Goal: Book appointment/travel/reservation

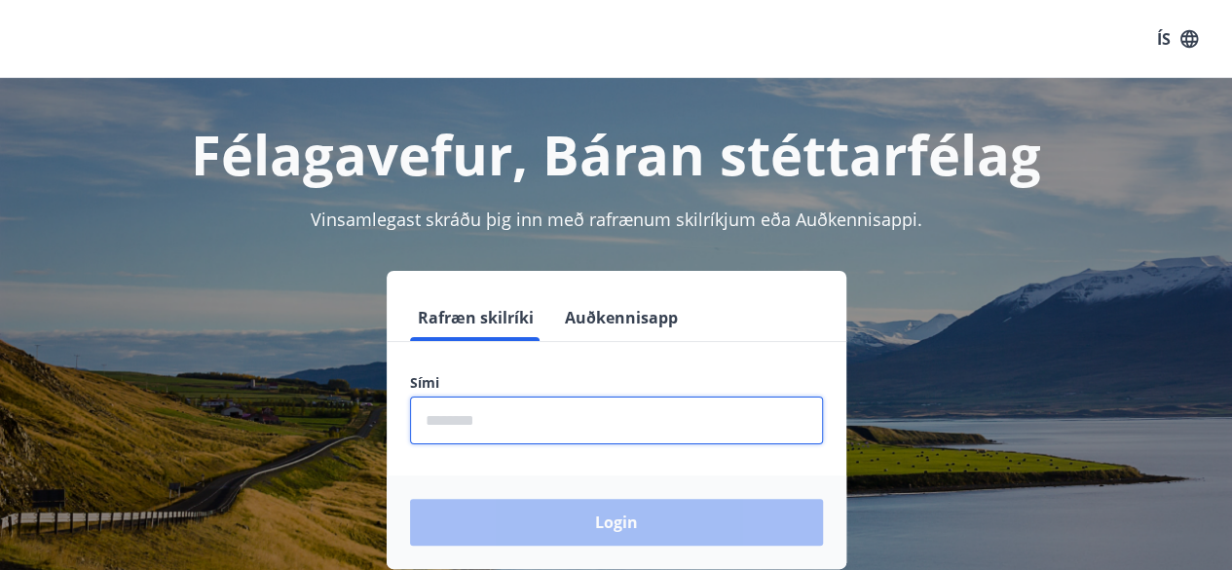
click at [650, 441] on input "phone" at bounding box center [616, 420] width 413 height 48
type input "********"
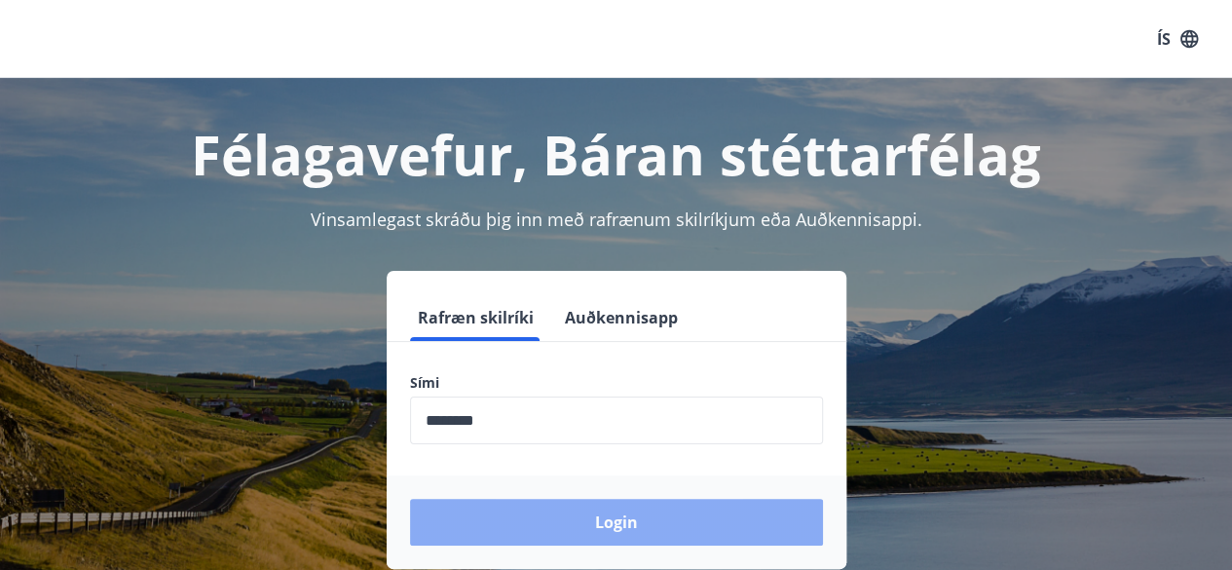
click at [657, 527] on button "Login" at bounding box center [616, 521] width 413 height 47
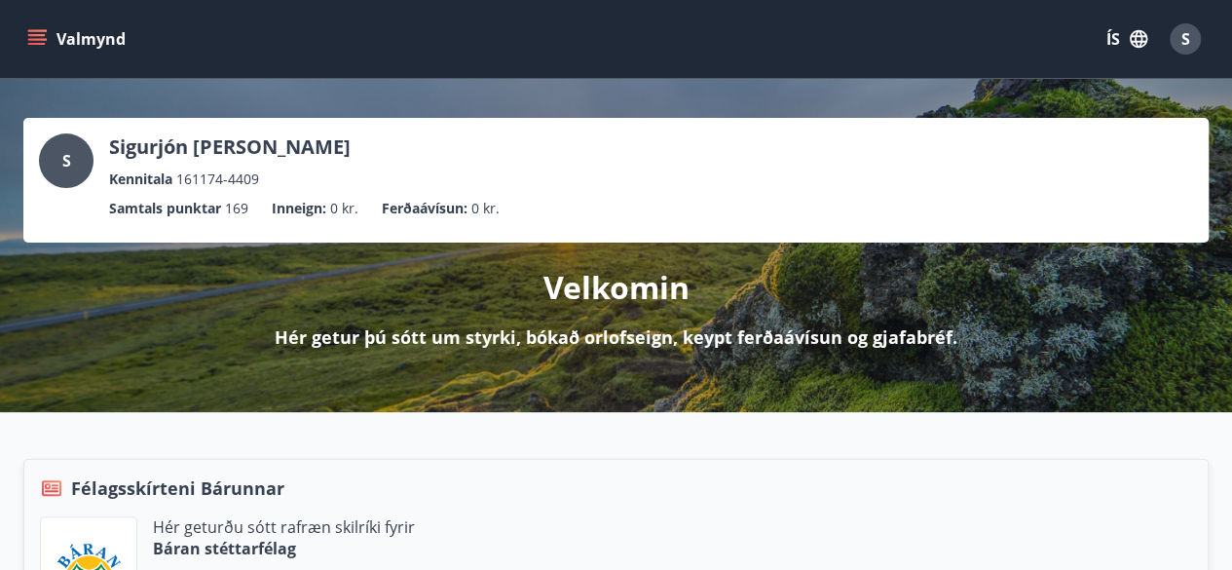
click at [41, 32] on icon "menu" at bounding box center [36, 38] width 19 height 19
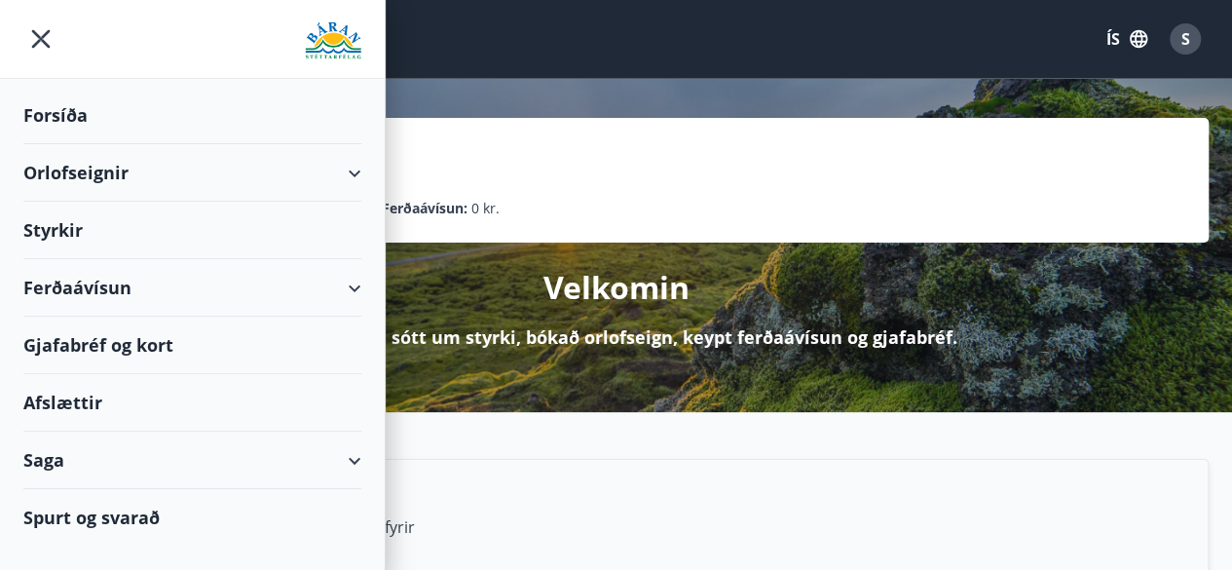
click at [349, 169] on div "Orlofseignir" at bounding box center [192, 172] width 338 height 57
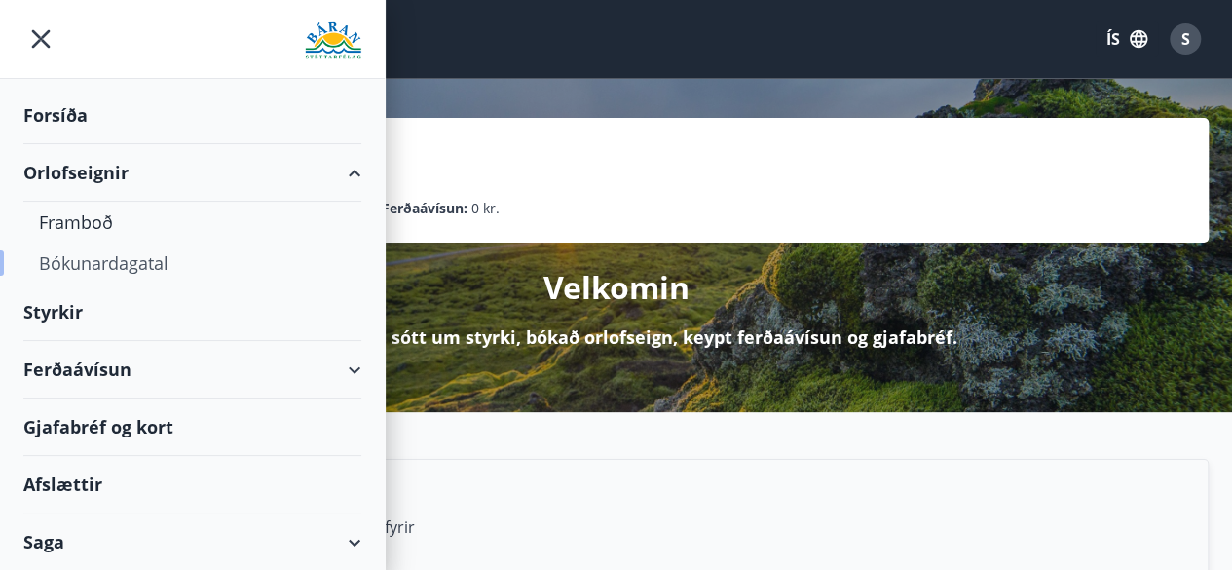
scroll to position [55, 0]
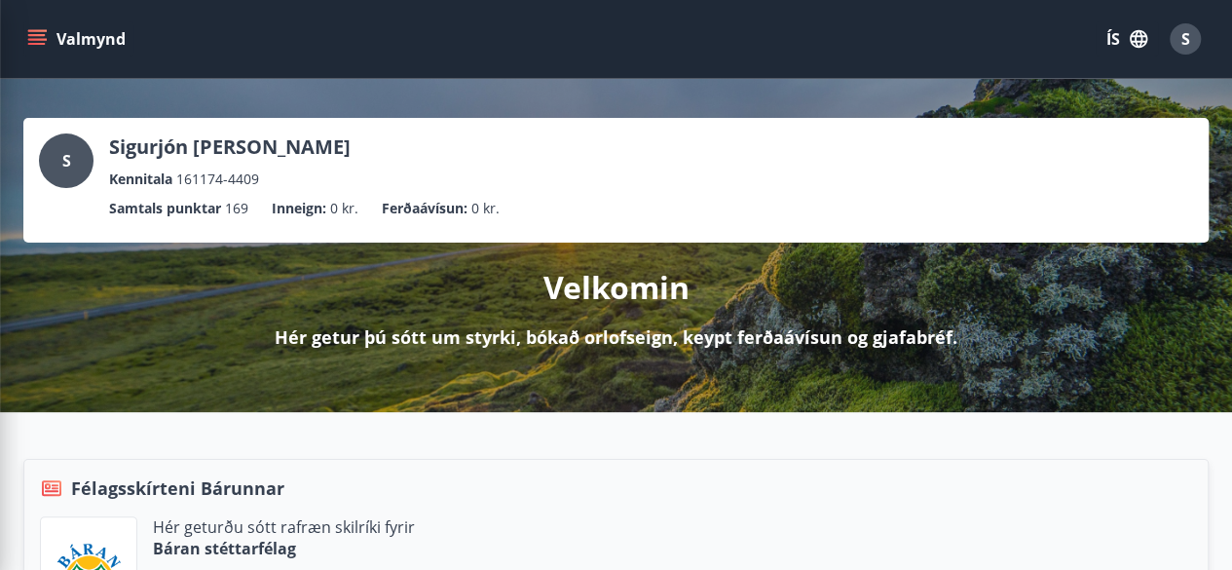
click at [775, 32] on div "Valmynd ÍS S" at bounding box center [615, 39] width 1185 height 47
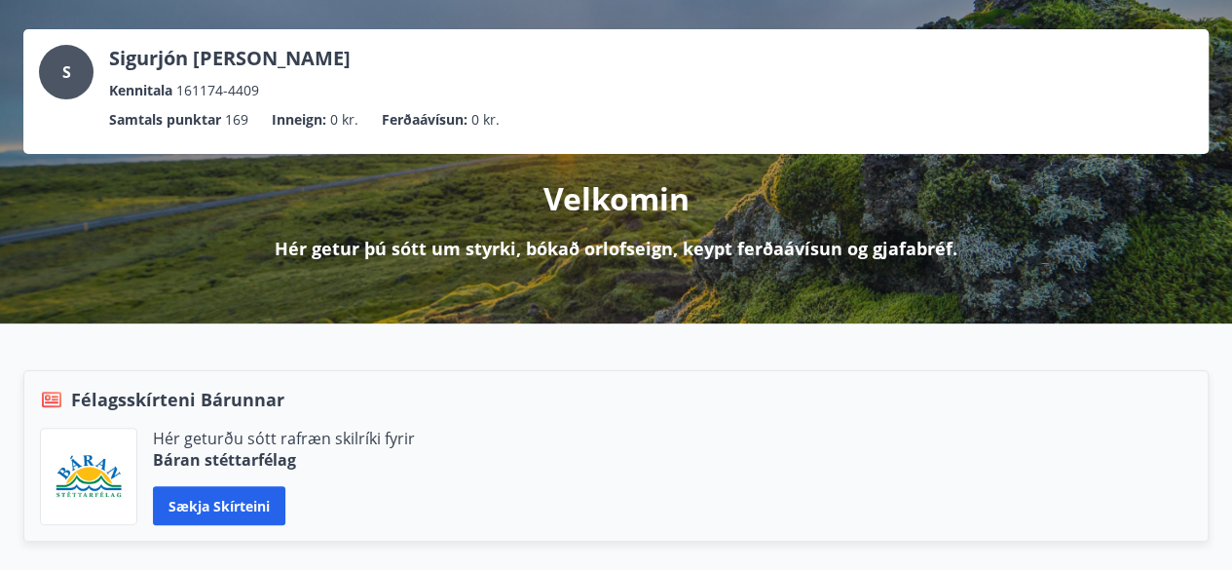
scroll to position [0, 0]
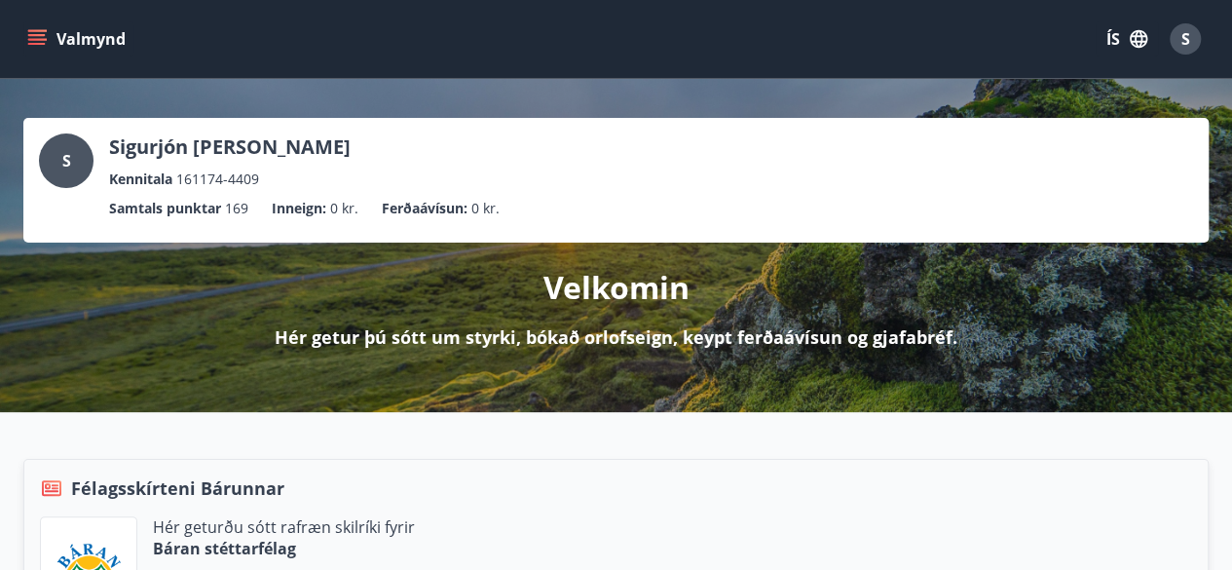
click at [37, 40] on icon "menu" at bounding box center [36, 38] width 19 height 19
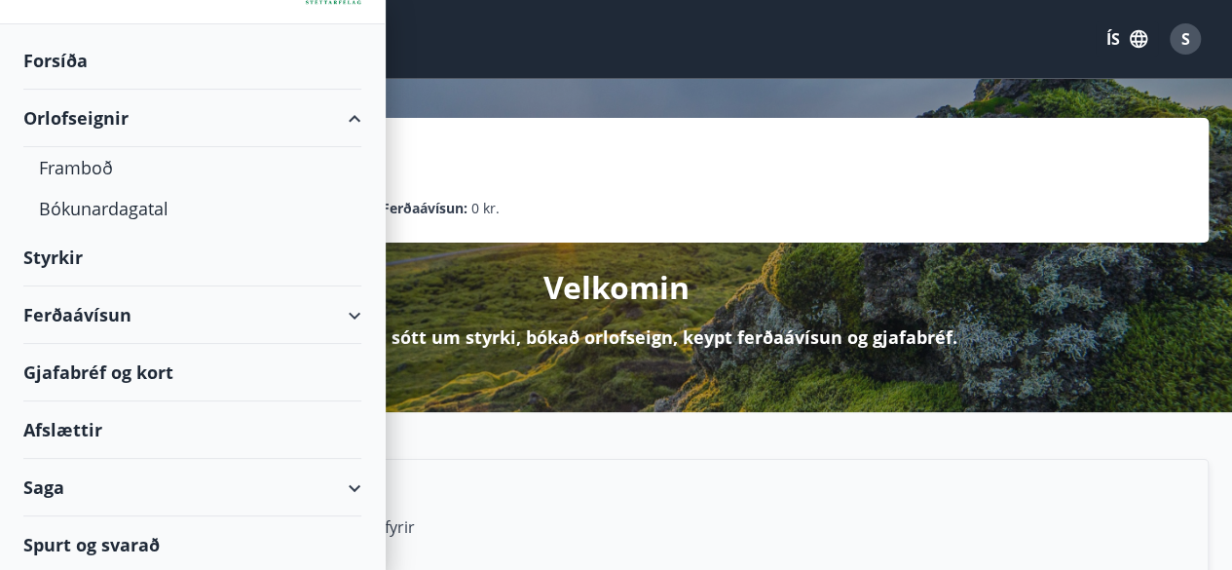
click at [83, 114] on div "Orlofseignir" at bounding box center [192, 118] width 338 height 57
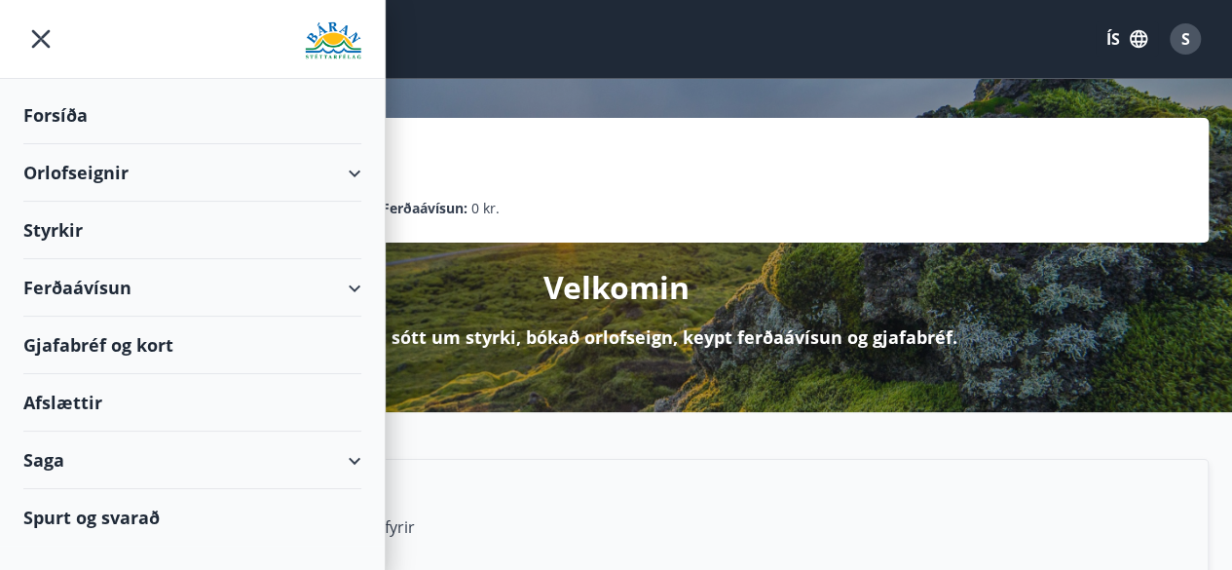
click at [87, 166] on div "Orlofseignir" at bounding box center [192, 172] width 338 height 57
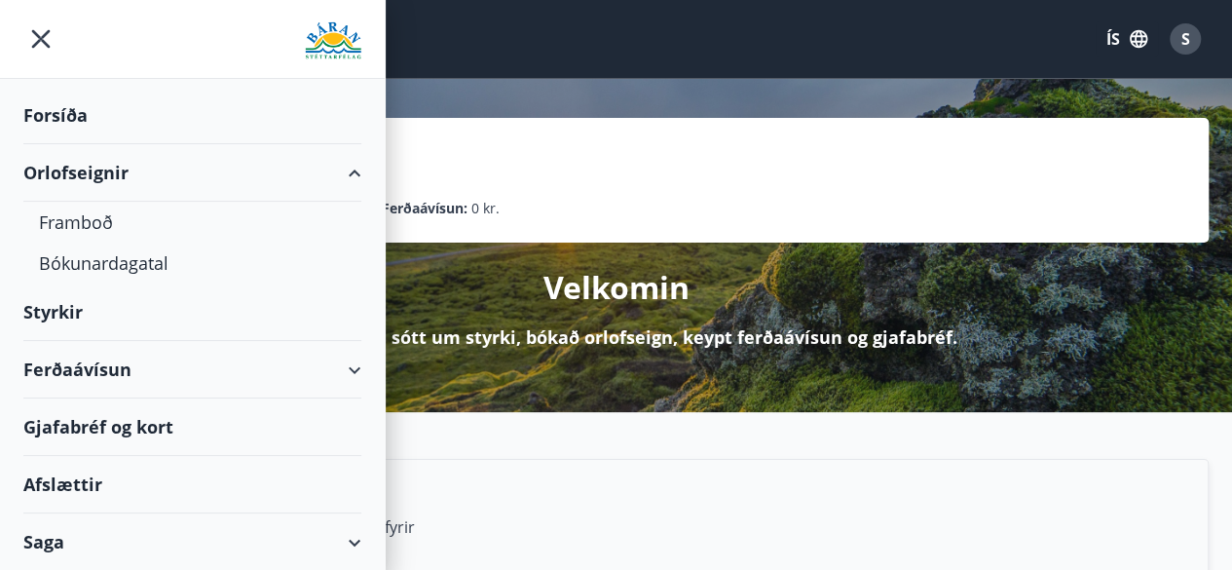
scroll to position [55, 0]
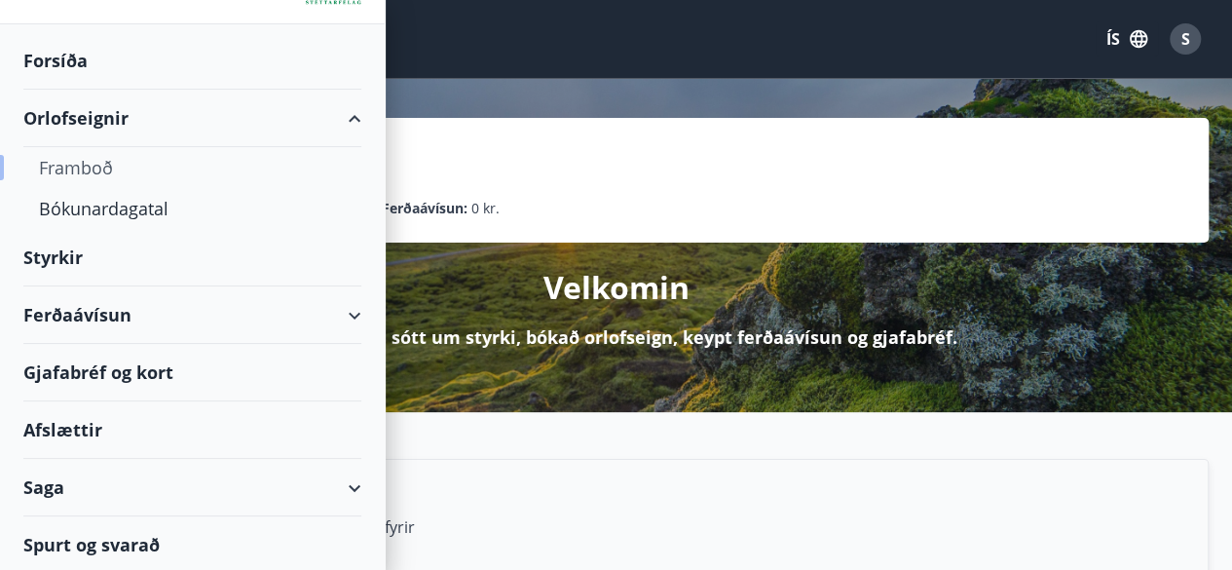
click at [95, 167] on div "Framboð" at bounding box center [192, 167] width 307 height 41
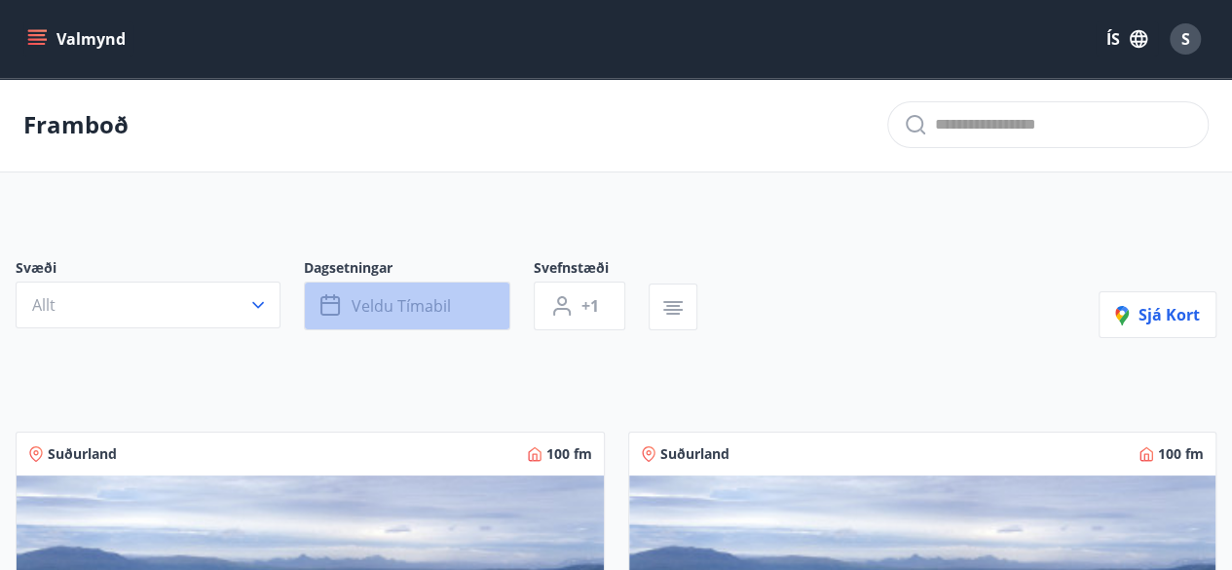
click at [457, 304] on button "Veldu tímabil" at bounding box center [407, 305] width 206 height 49
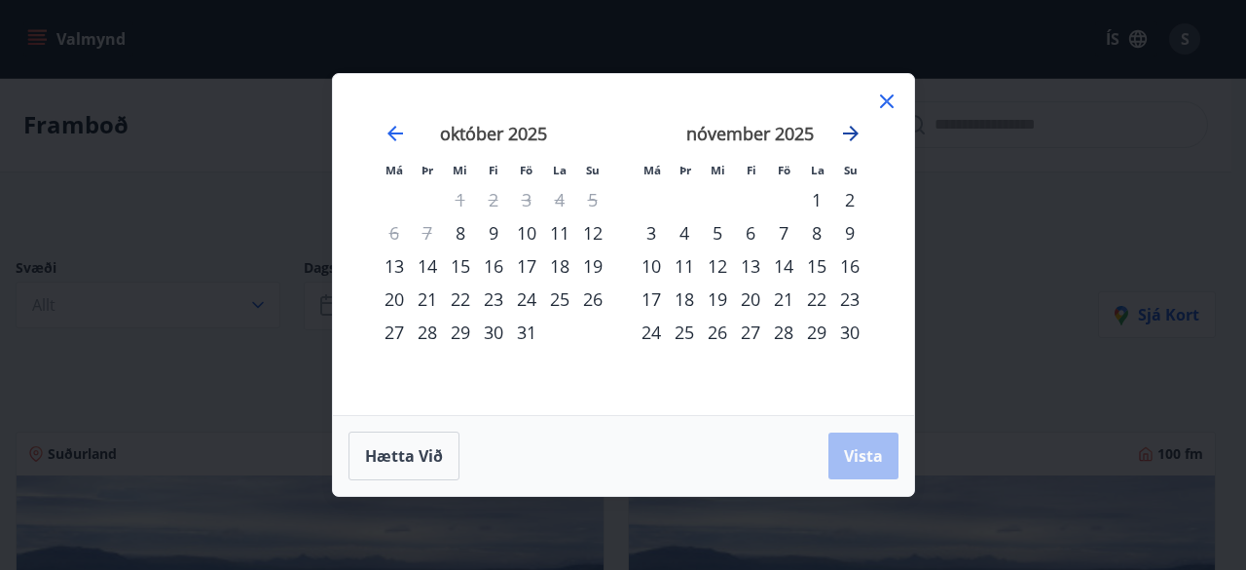
click at [852, 129] on icon "Move forward to switch to the next month." at bounding box center [851, 134] width 16 height 16
click at [790, 266] on div "19" at bounding box center [783, 265] width 33 height 33
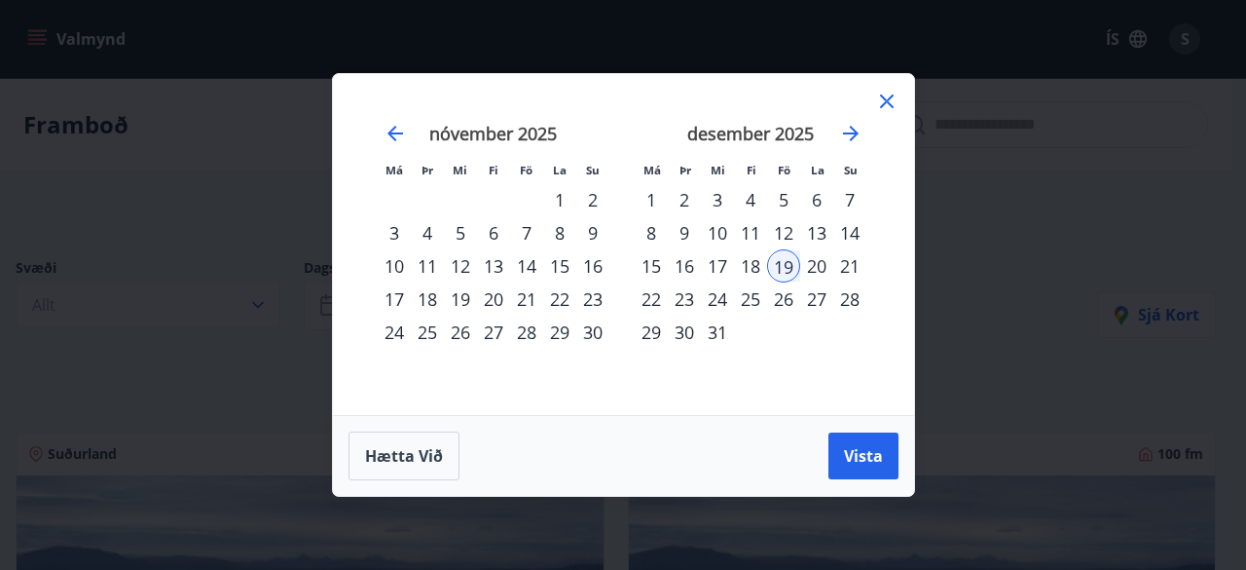
click at [787, 302] on div "26" at bounding box center [783, 298] width 33 height 33
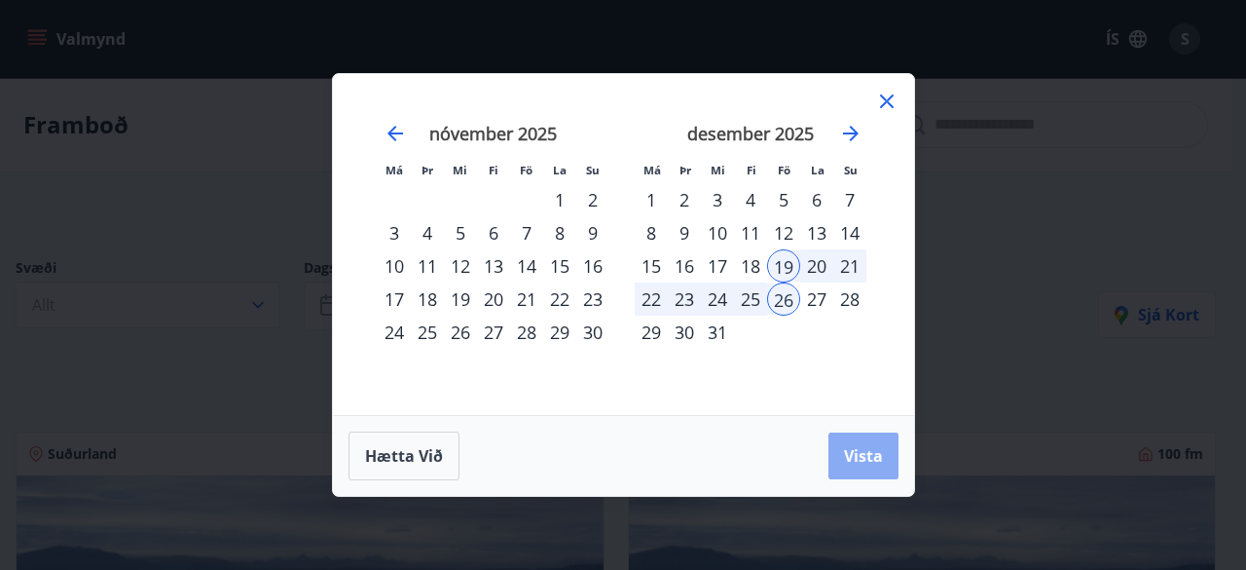
click at [859, 448] on span "Vista" at bounding box center [863, 455] width 39 height 21
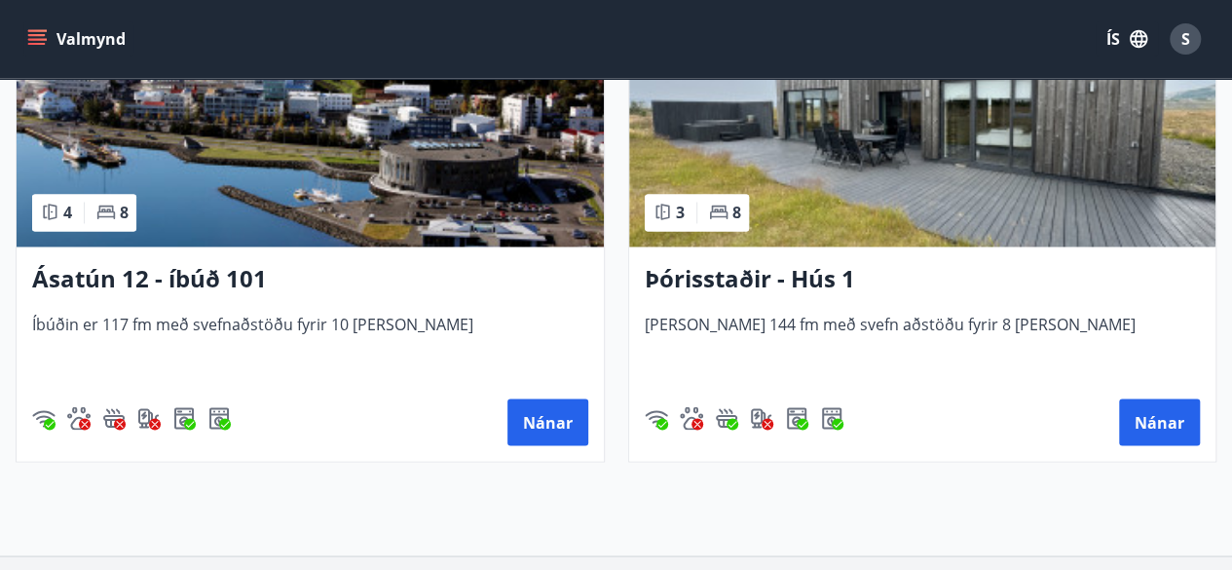
scroll to position [1676, 0]
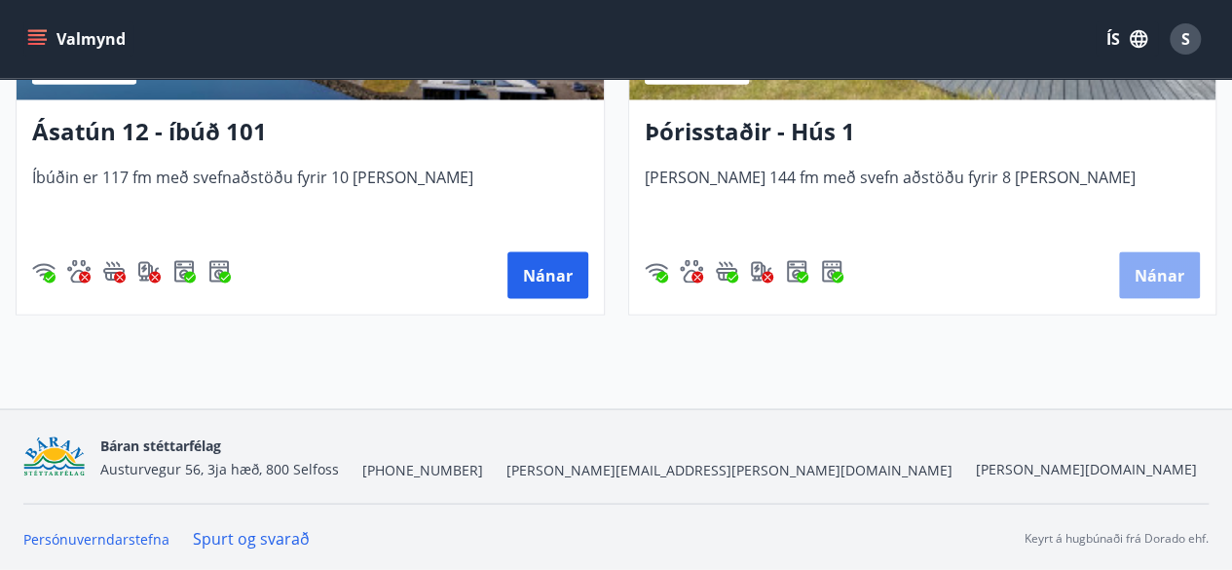
click at [1162, 285] on button "Nánar" at bounding box center [1159, 274] width 81 height 47
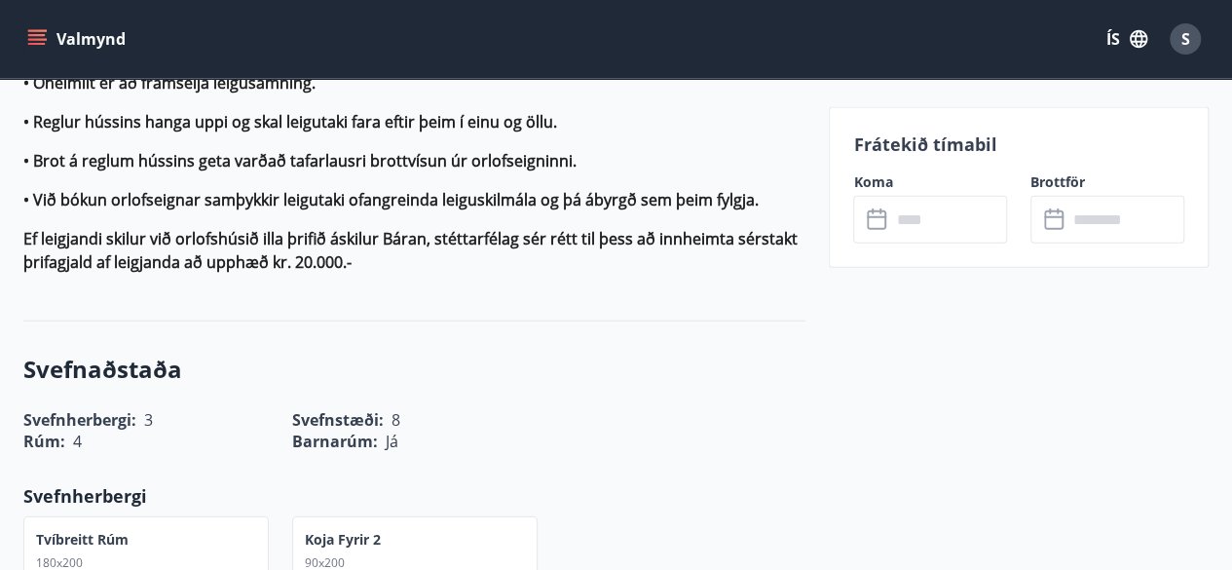
scroll to position [2098, 0]
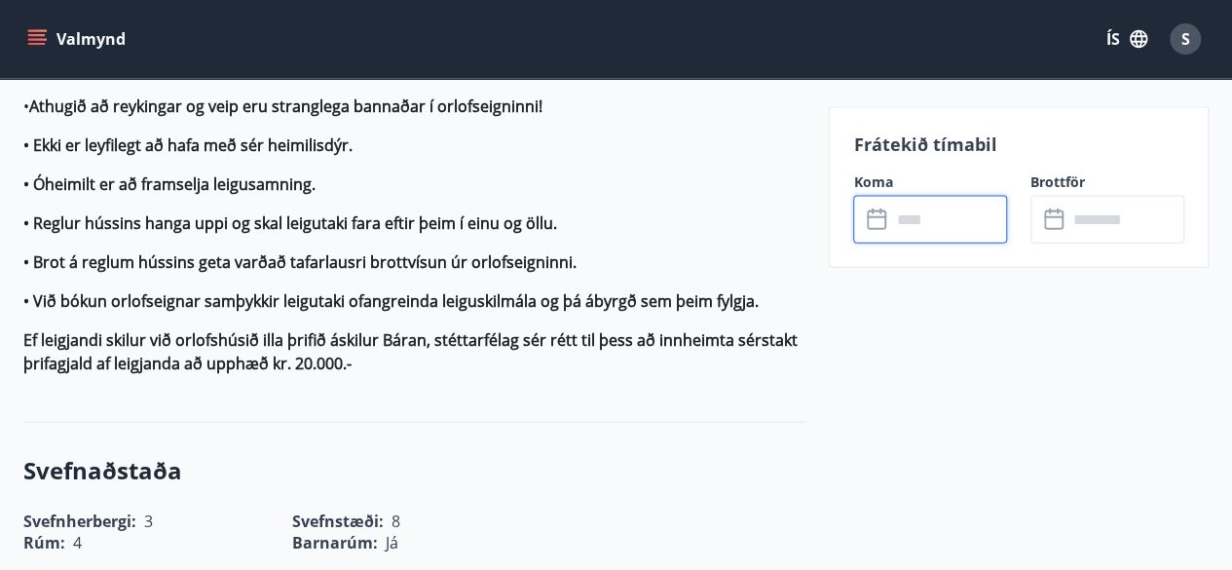
click at [933, 223] on input "text" at bounding box center [948, 220] width 117 height 48
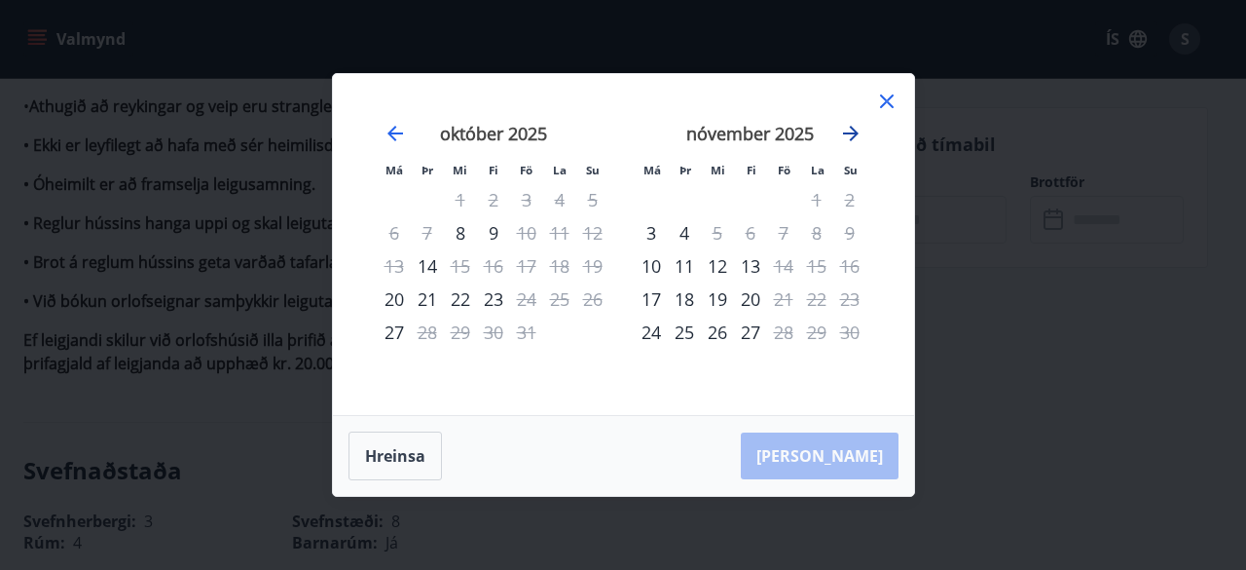
click at [839, 141] on icon "Move forward to switch to the next month." at bounding box center [850, 133] width 23 height 23
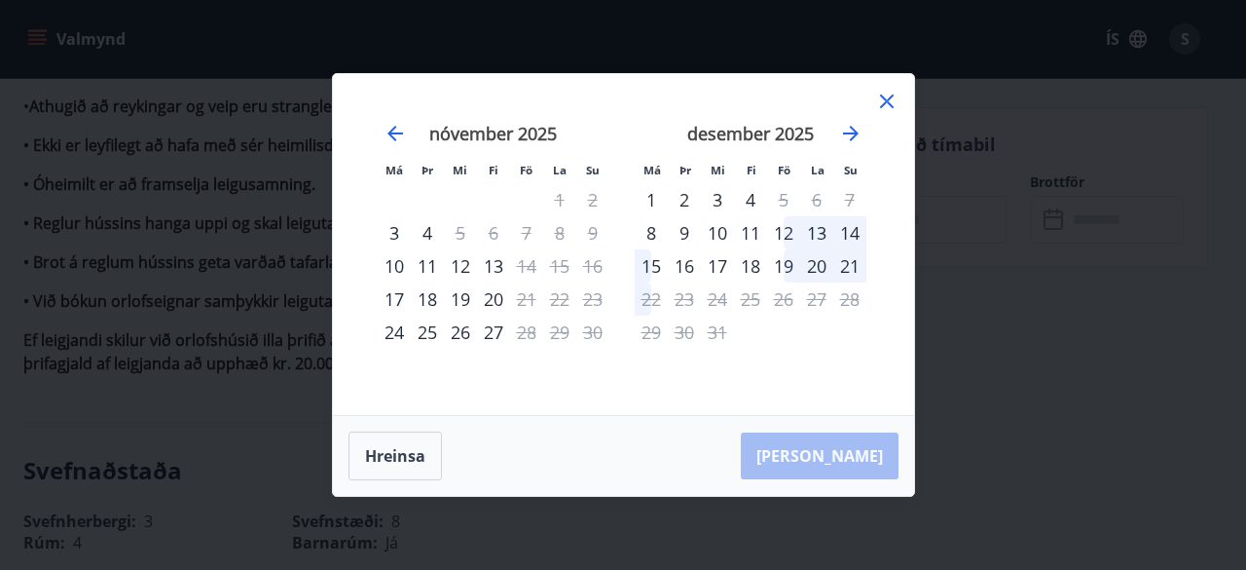
click at [1039, 378] on div "Má Þr Mi Fi Fö La Su Má Þr Mi Fi Fö La Su [DATE] 1 2 3 4 5 6 7 8 9 10 11 12 13 …" at bounding box center [623, 285] width 1246 height 570
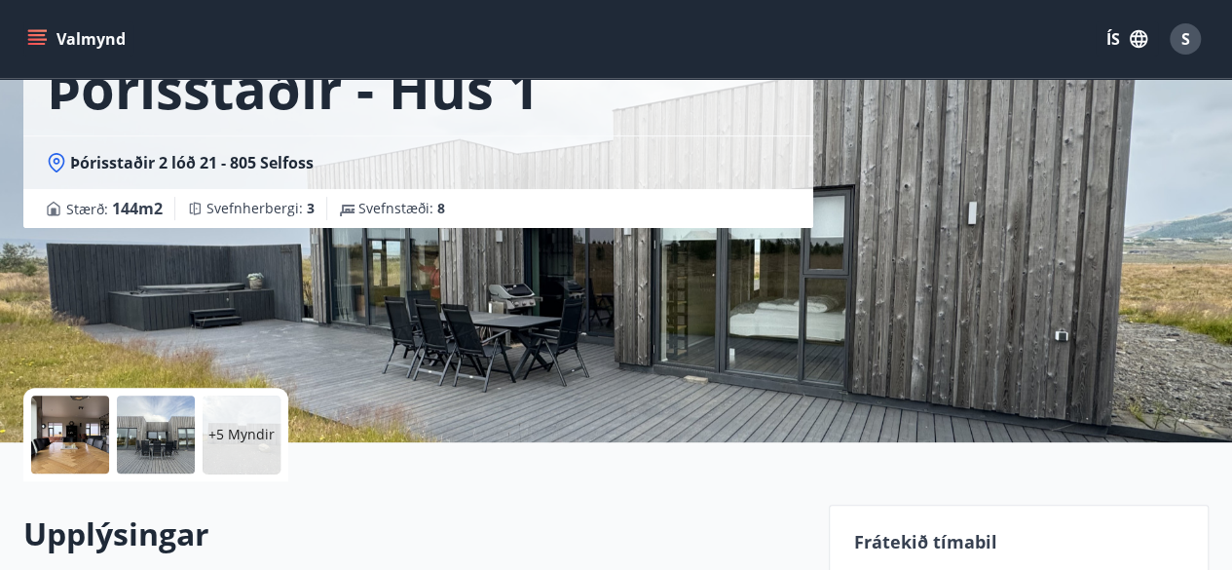
scroll to position [0, 0]
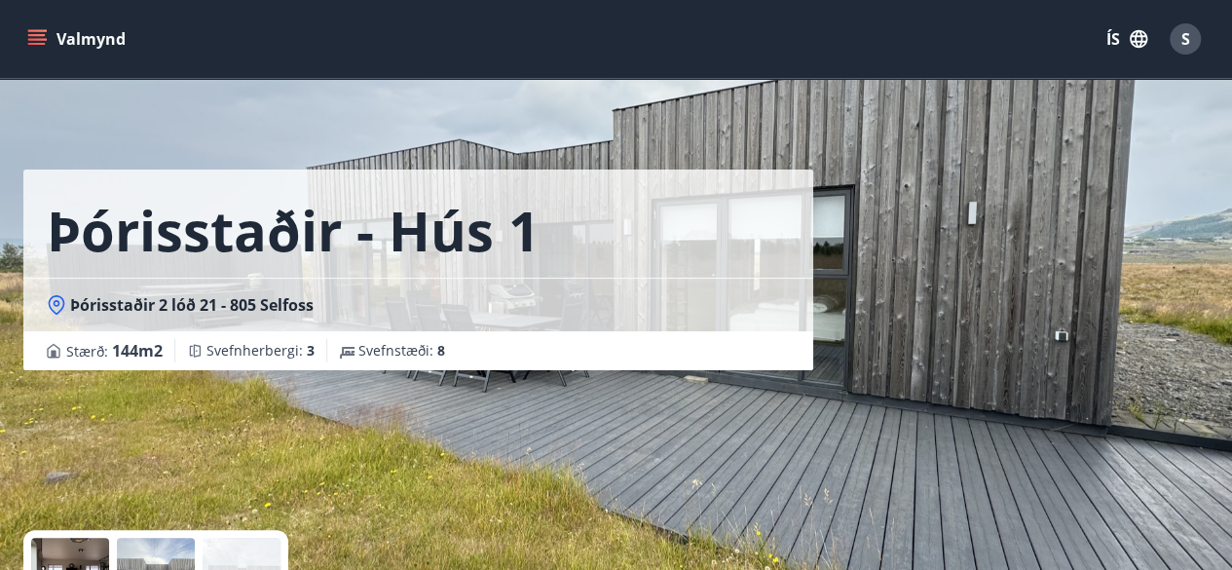
click at [29, 36] on icon "menu" at bounding box center [37, 35] width 18 height 2
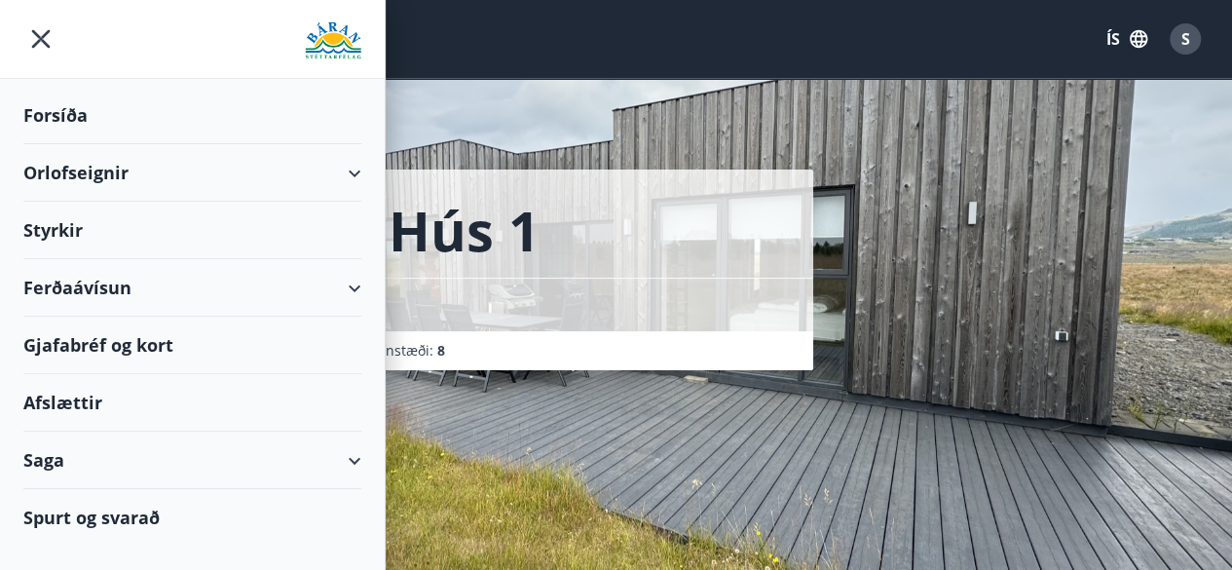
click at [62, 114] on div "Forsíða" at bounding box center [192, 115] width 338 height 57
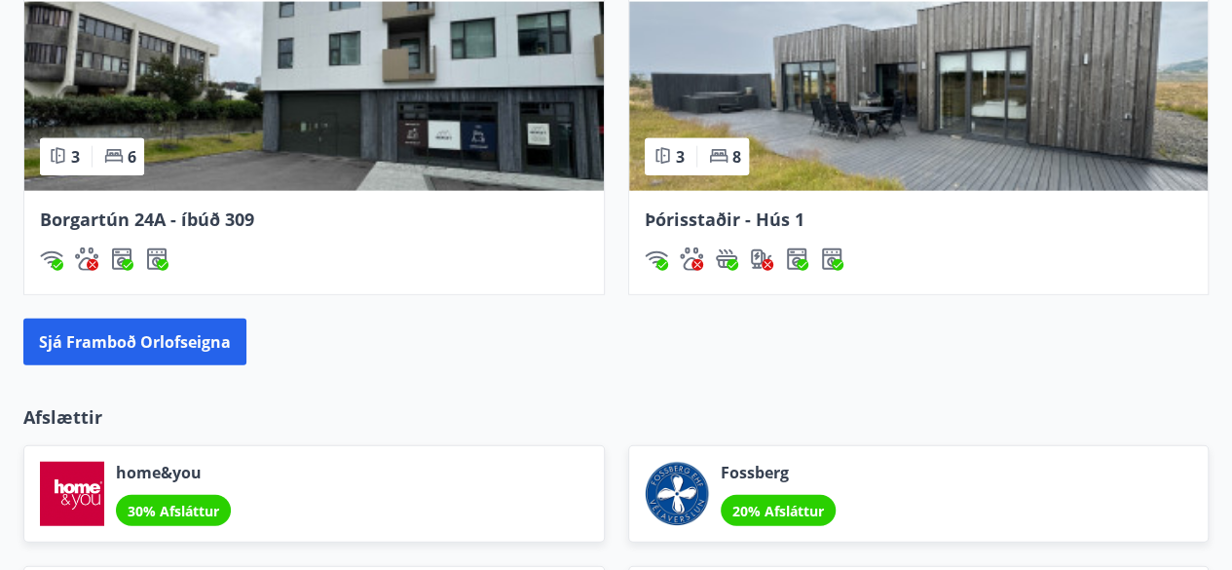
scroll to position [2186, 0]
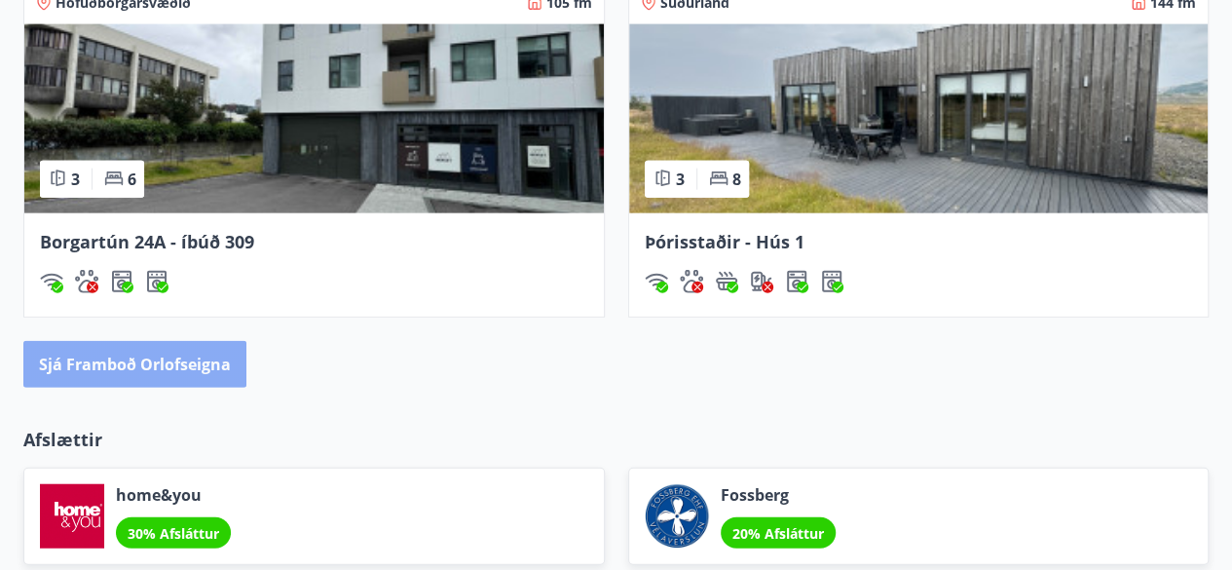
click at [158, 363] on button "Sjá framboð orlofseigna" at bounding box center [134, 364] width 223 height 47
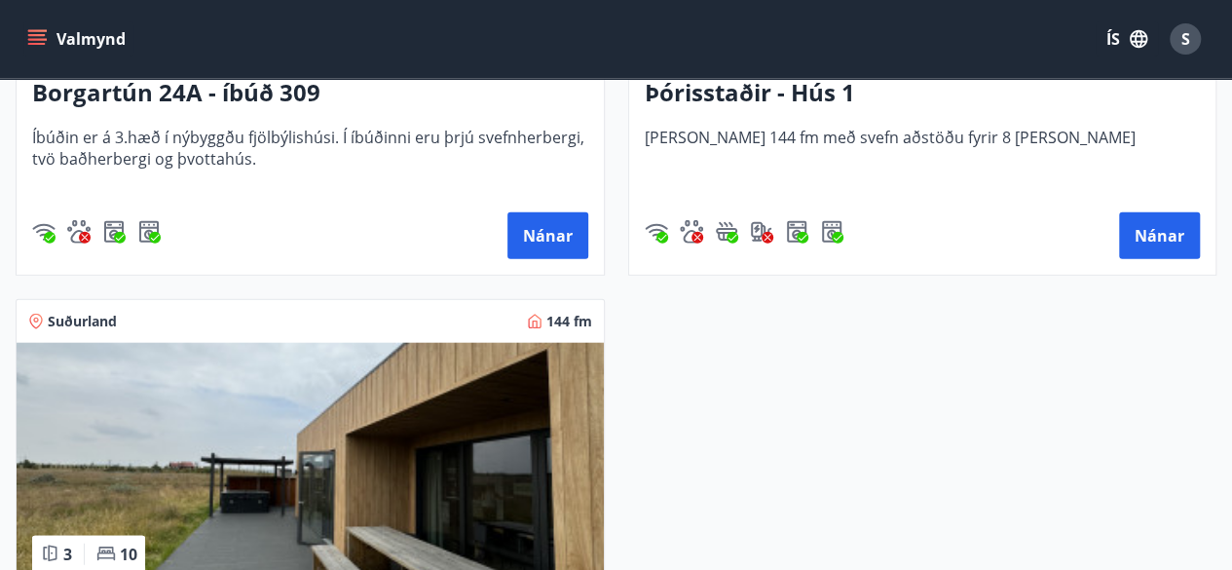
scroll to position [2675, 0]
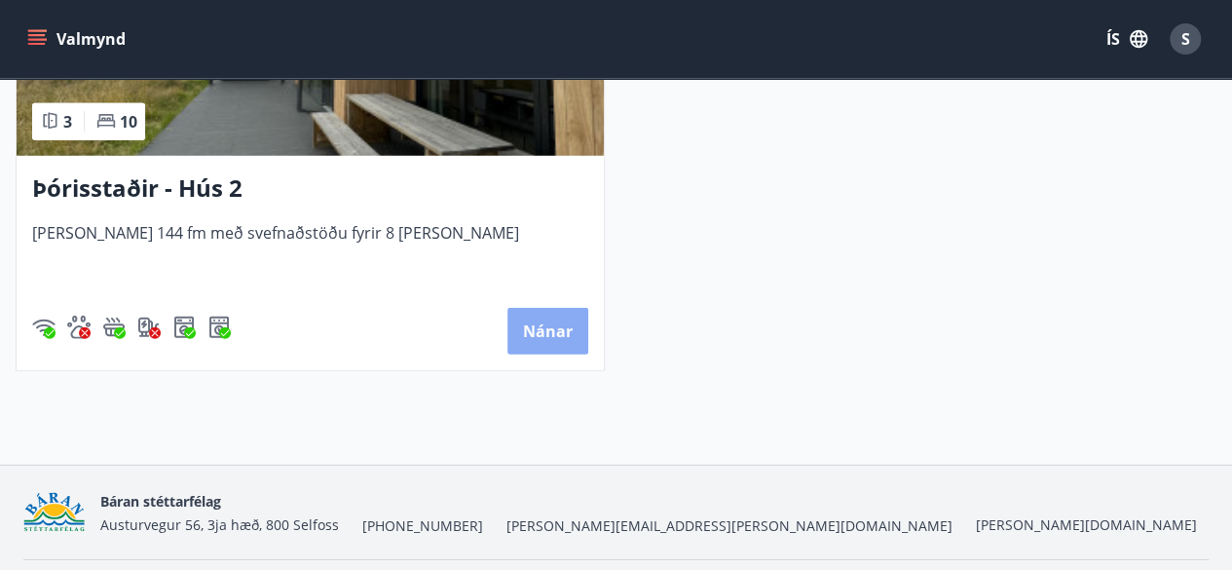
click at [553, 330] on button "Nánar" at bounding box center [547, 331] width 81 height 47
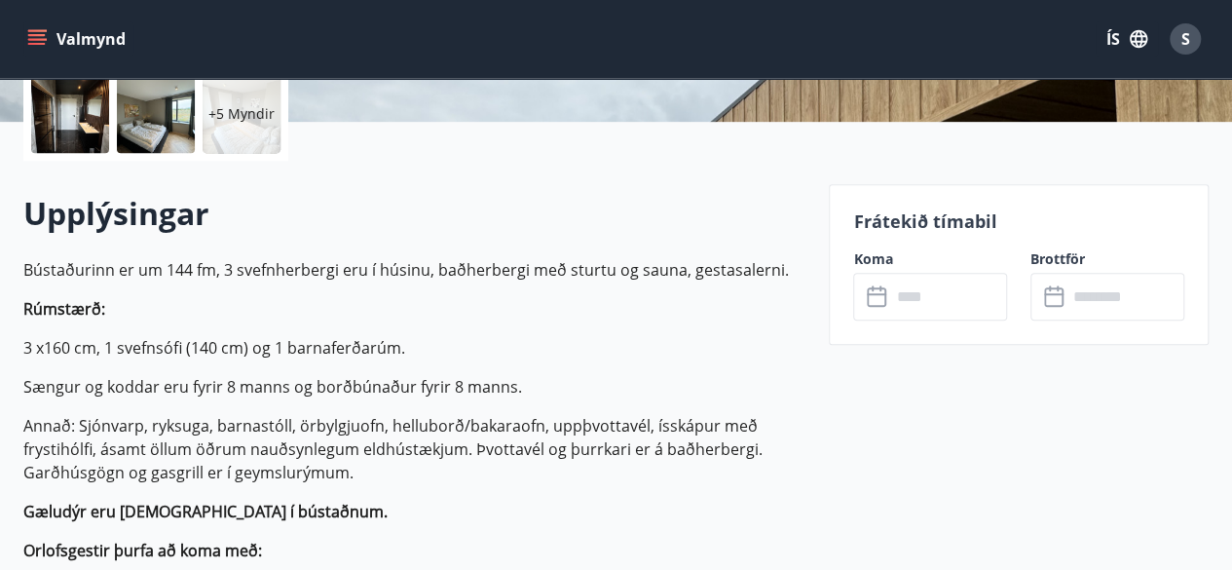
scroll to position [466, 0]
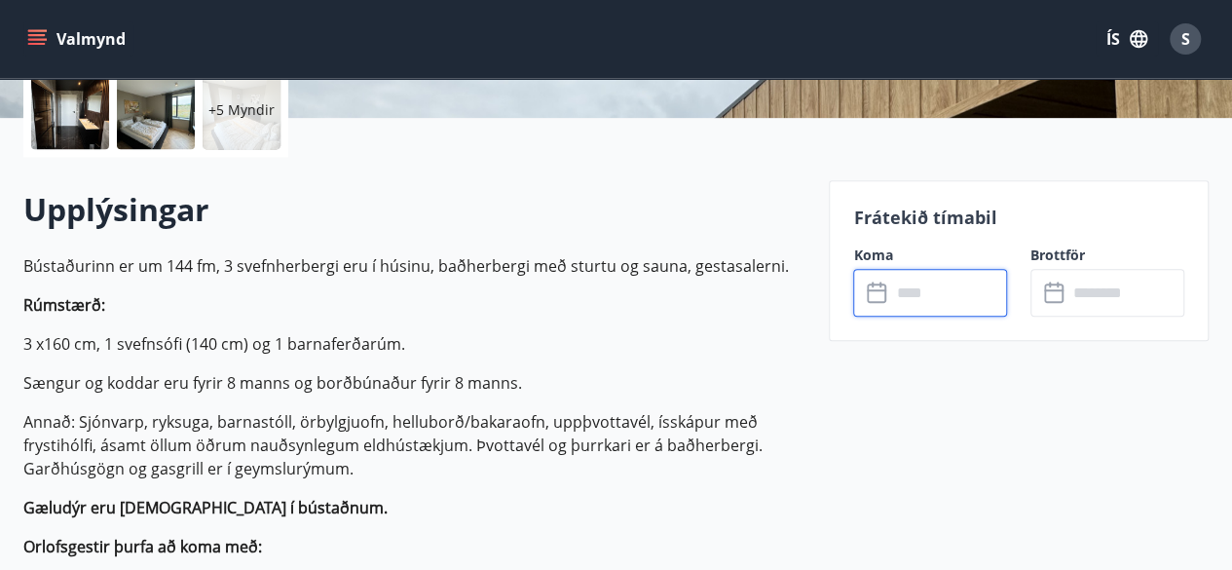
click at [918, 293] on input "text" at bounding box center [948, 293] width 117 height 48
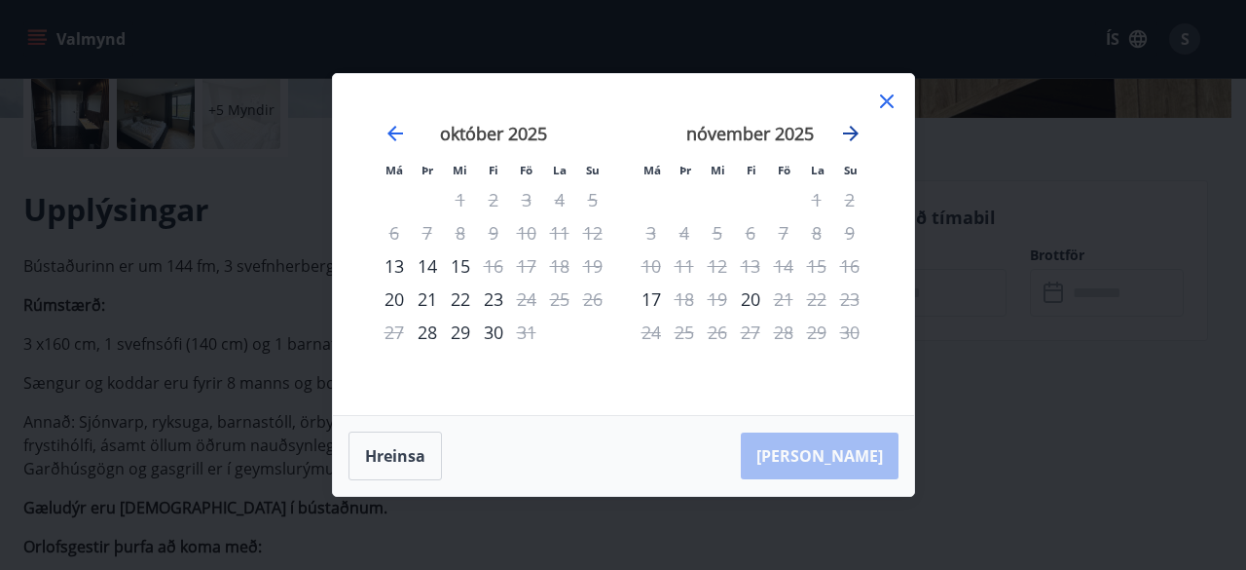
click at [847, 131] on icon "Move forward to switch to the next month." at bounding box center [850, 133] width 23 height 23
click at [652, 299] on div "22" at bounding box center [651, 298] width 33 height 33
click at [885, 106] on icon at bounding box center [886, 101] width 23 height 23
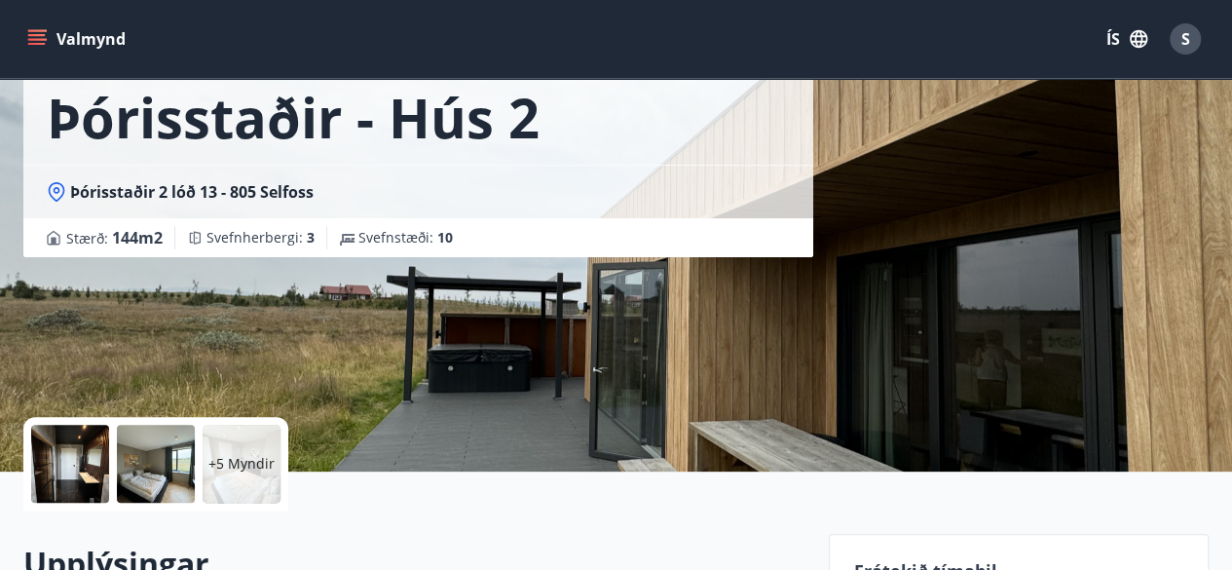
scroll to position [80, 0]
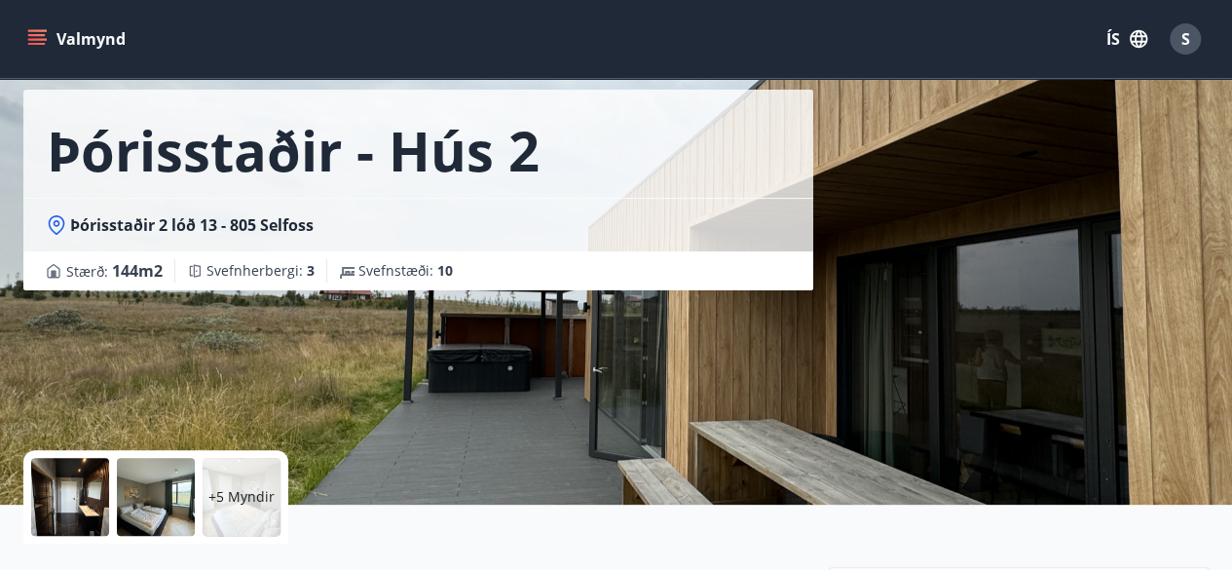
click at [43, 34] on icon "menu" at bounding box center [37, 35] width 18 height 2
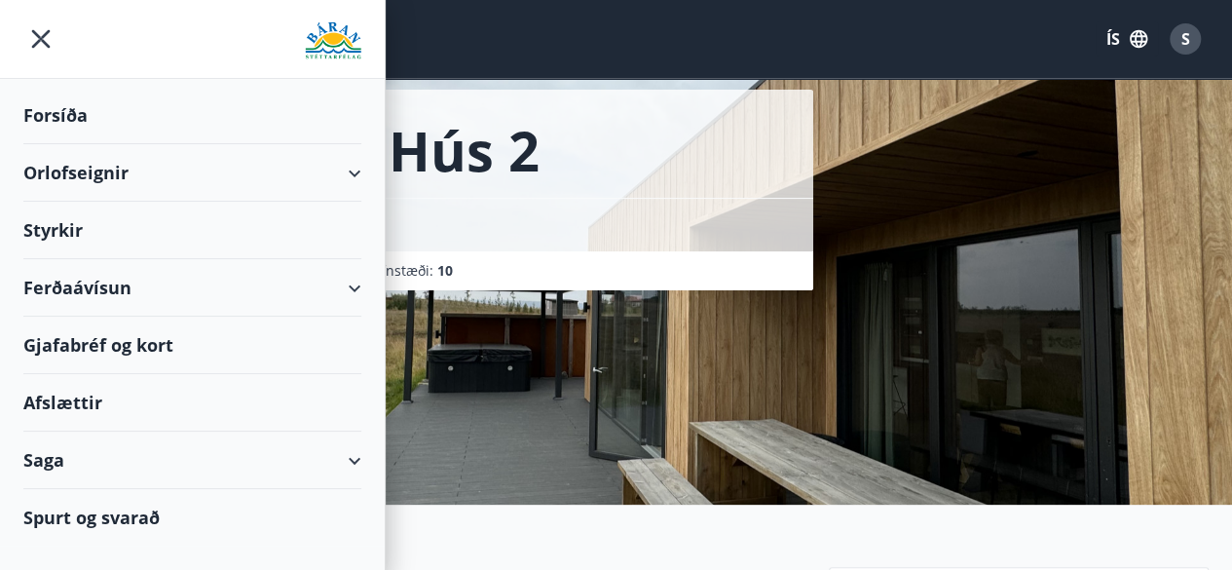
click at [357, 174] on div "Orlofseignir" at bounding box center [192, 172] width 338 height 57
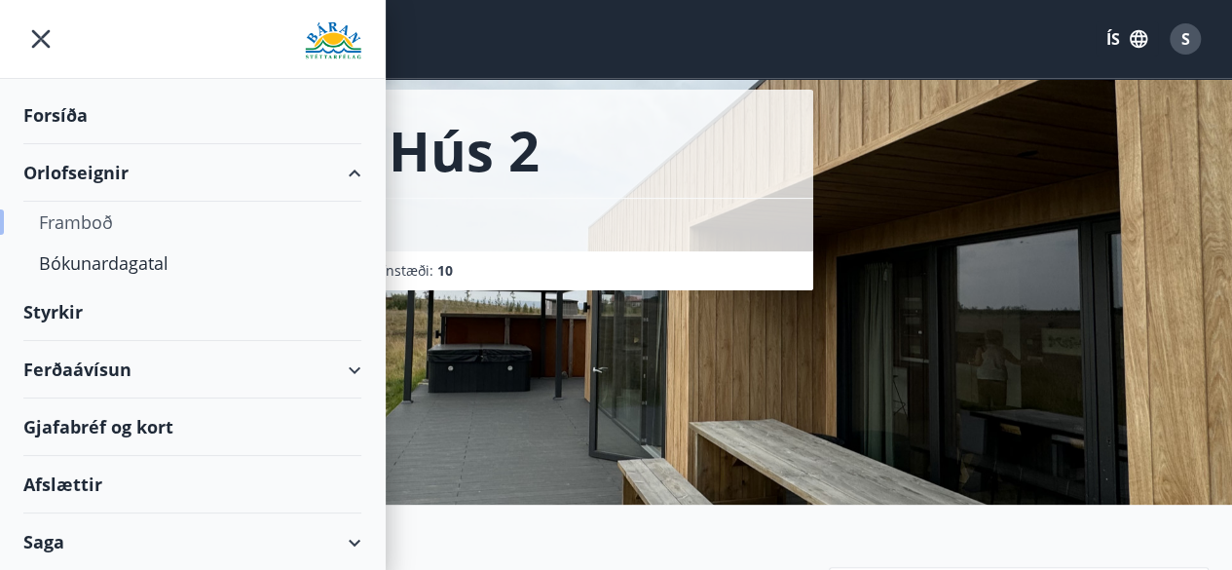
click at [68, 224] on div "Framboð" at bounding box center [192, 222] width 307 height 41
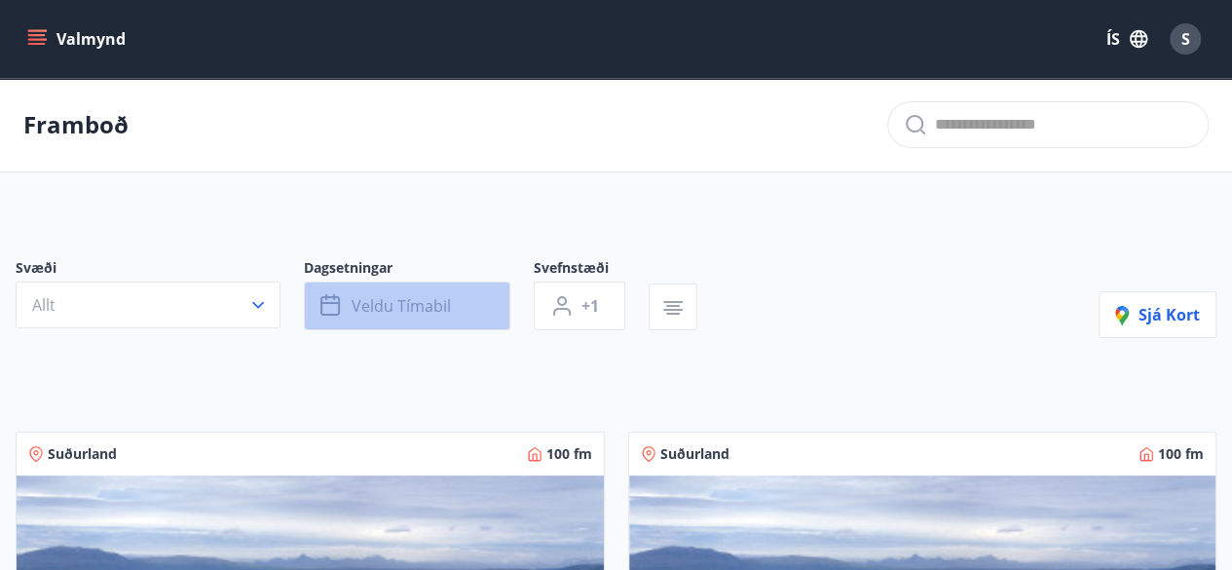
click at [451, 309] on button "Veldu tímabil" at bounding box center [407, 305] width 206 height 49
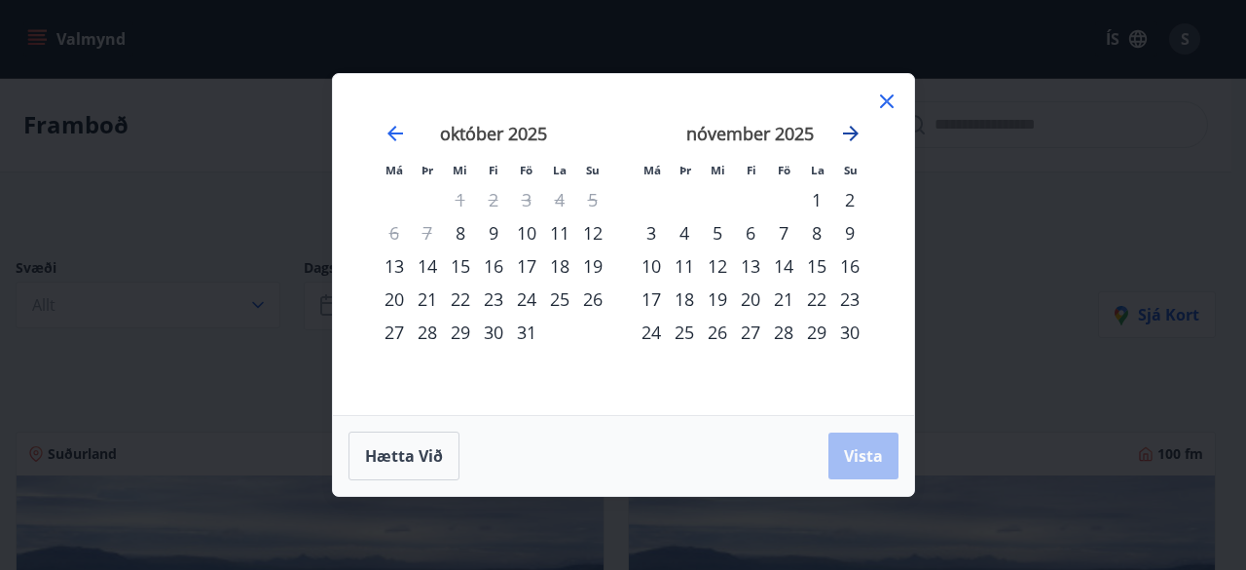
click at [855, 131] on icon "Move forward to switch to the next month." at bounding box center [851, 134] width 16 height 16
click at [644, 304] on div "22" at bounding box center [651, 298] width 33 height 33
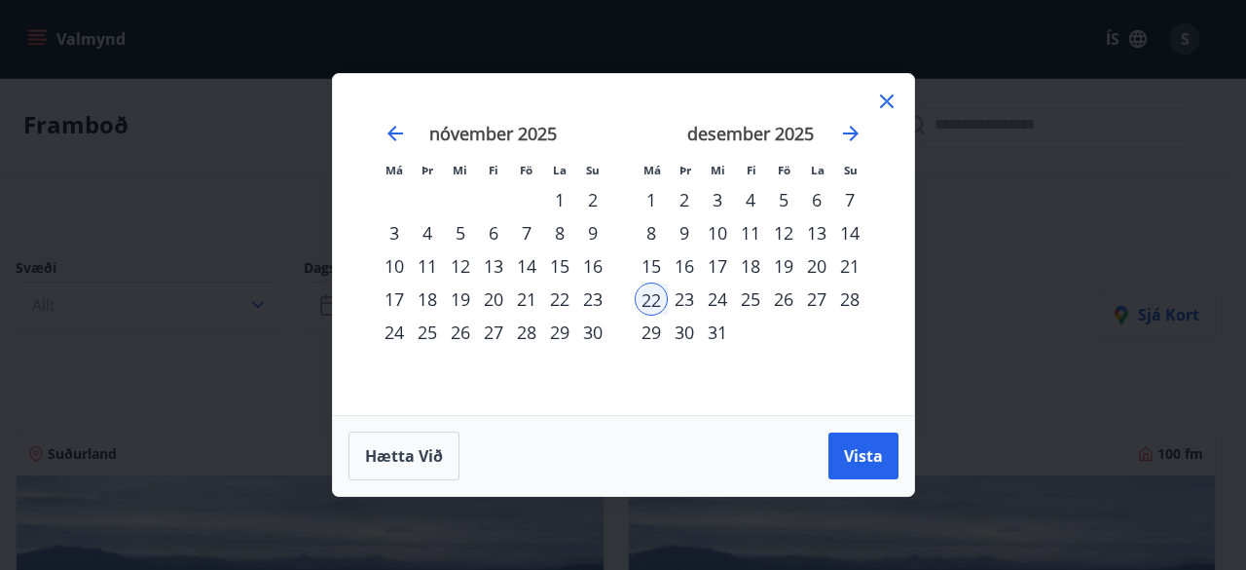
click at [644, 335] on div "29" at bounding box center [651, 331] width 33 height 33
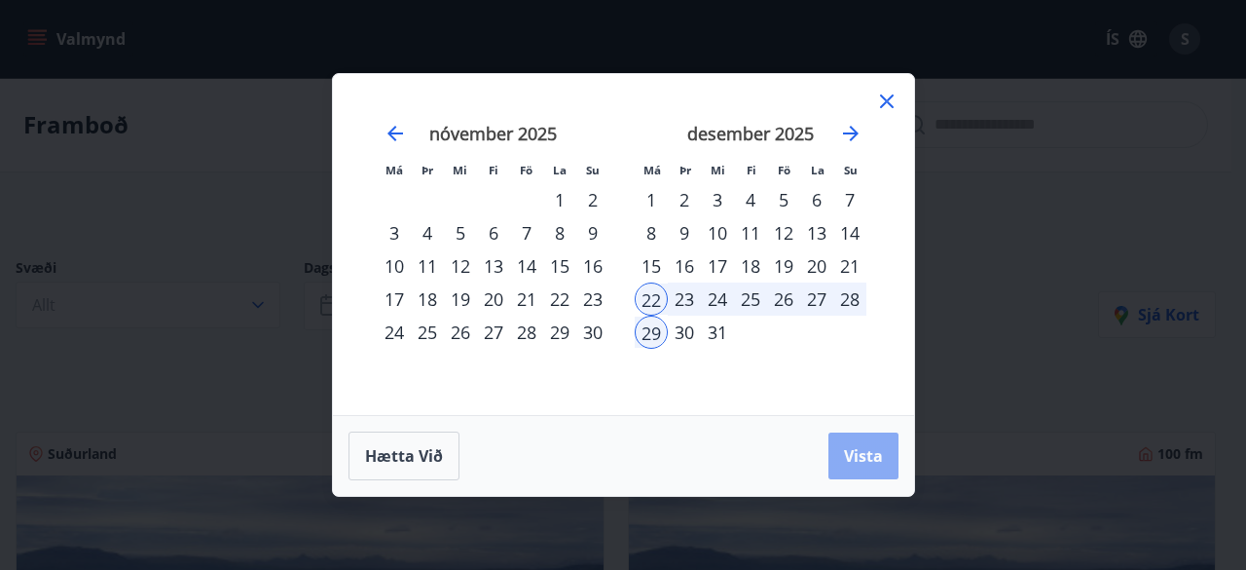
click at [857, 455] on span "Vista" at bounding box center [863, 455] width 39 height 21
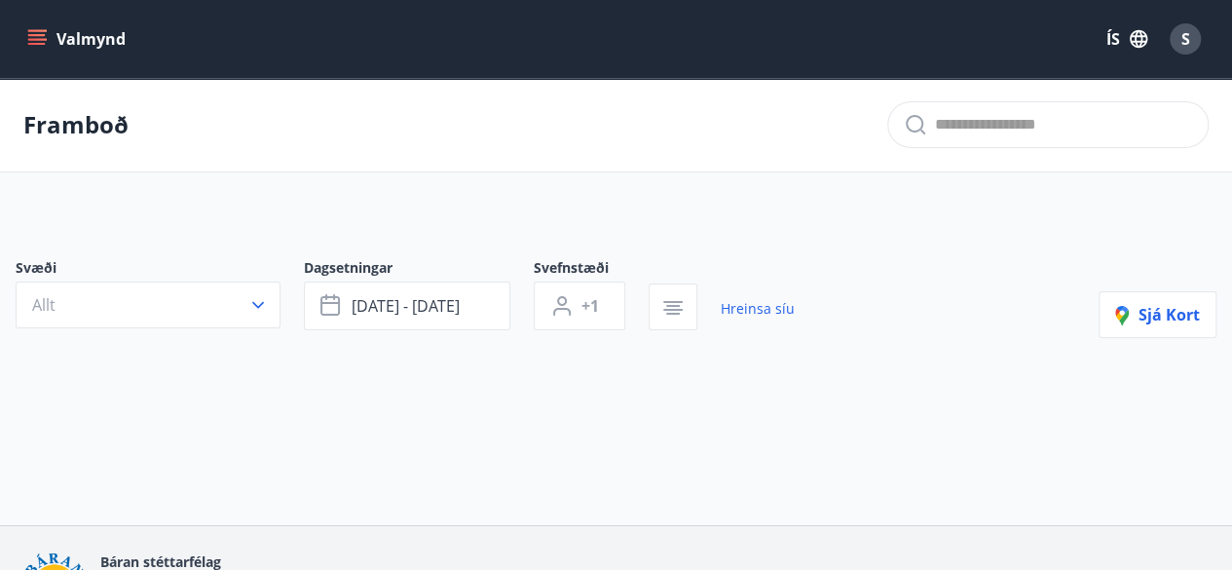
scroll to position [117, 0]
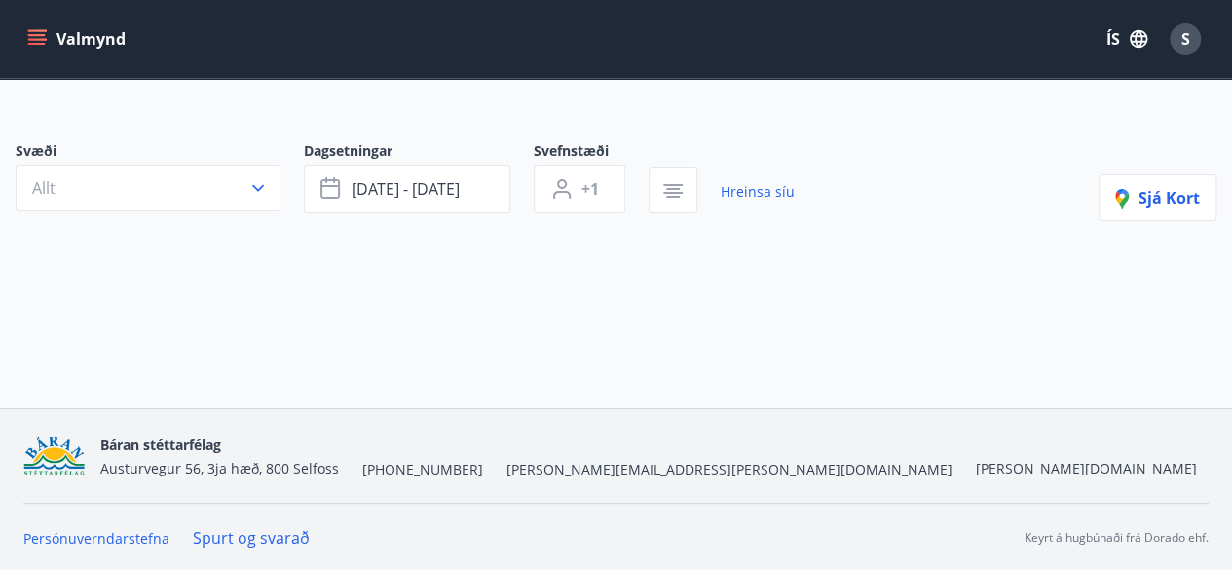
click at [33, 33] on icon "menu" at bounding box center [36, 38] width 19 height 19
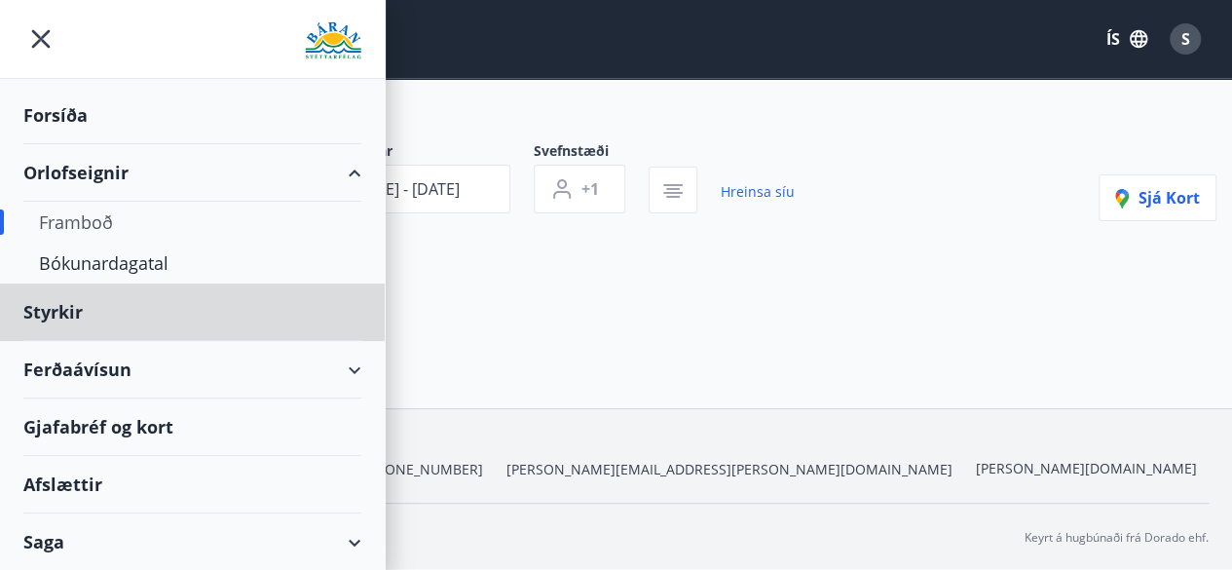
click at [62, 116] on div "Forsíða" at bounding box center [192, 115] width 338 height 57
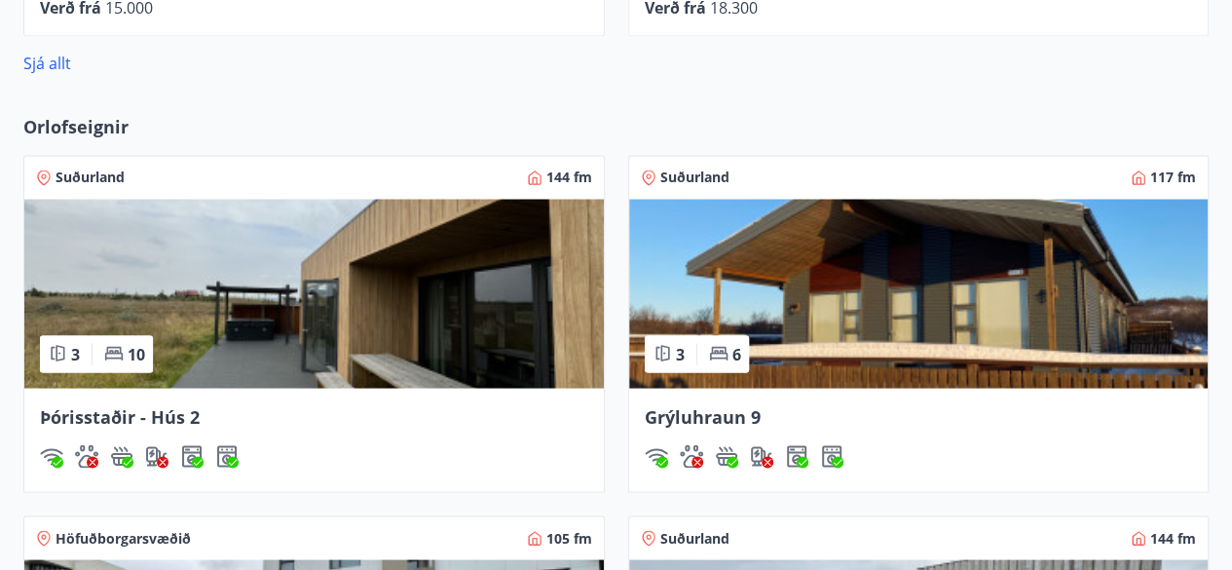
scroll to position [1700, 0]
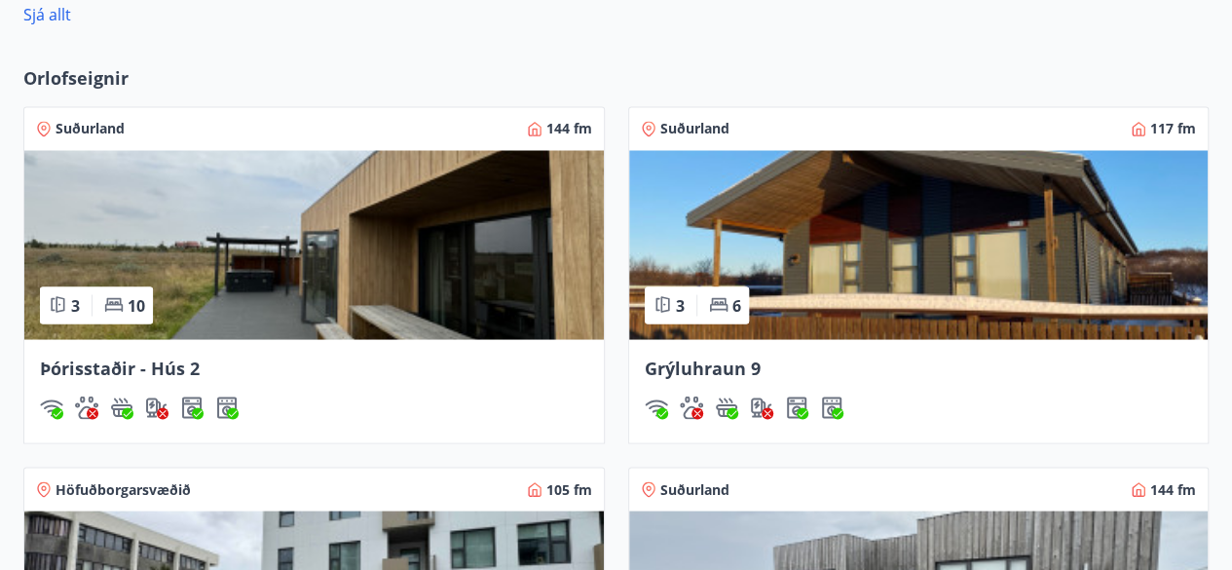
click at [342, 288] on img at bounding box center [313, 244] width 579 height 189
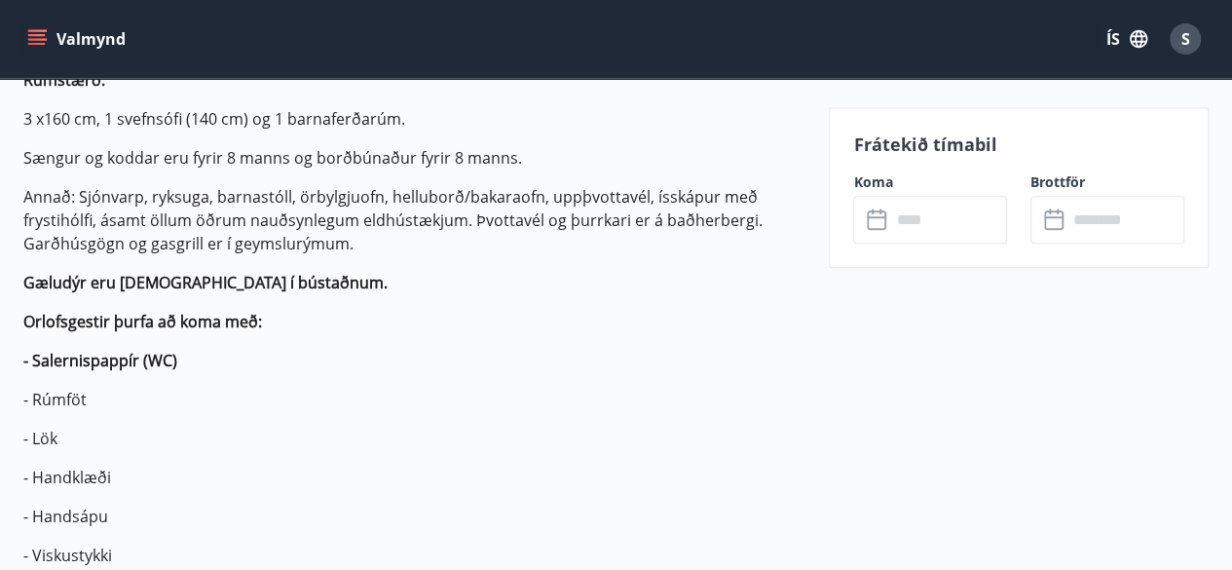
scroll to position [694, 0]
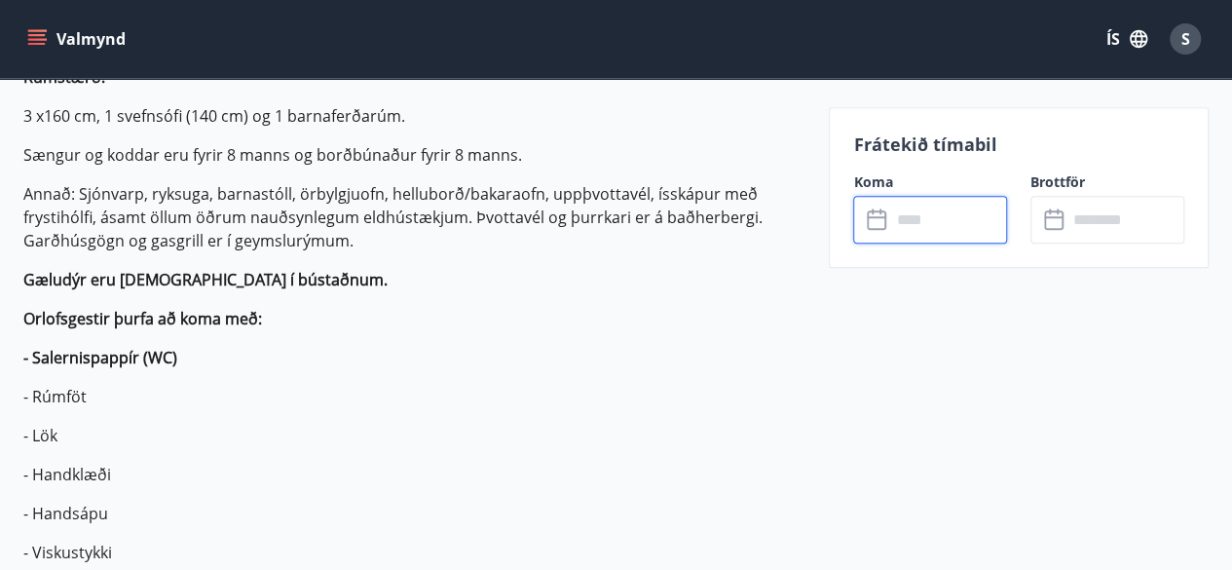
click at [945, 218] on input "text" at bounding box center [948, 220] width 117 height 48
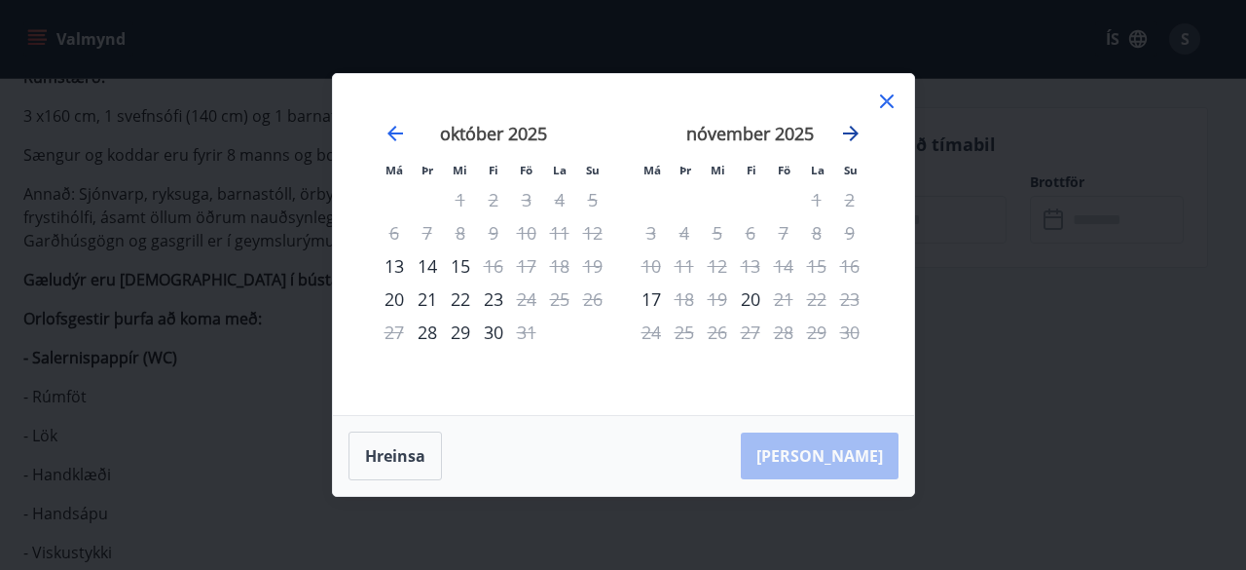
click at [849, 135] on icon "Move forward to switch to the next month." at bounding box center [850, 133] width 23 height 23
click at [986, 437] on div "Má Þr Mi Fi Fö La Su Má Þr Mi Fi Fö La Su [DATE] 1 2 3 4 5 6 7 8 9 10 11 12 13 …" at bounding box center [623, 285] width 1246 height 570
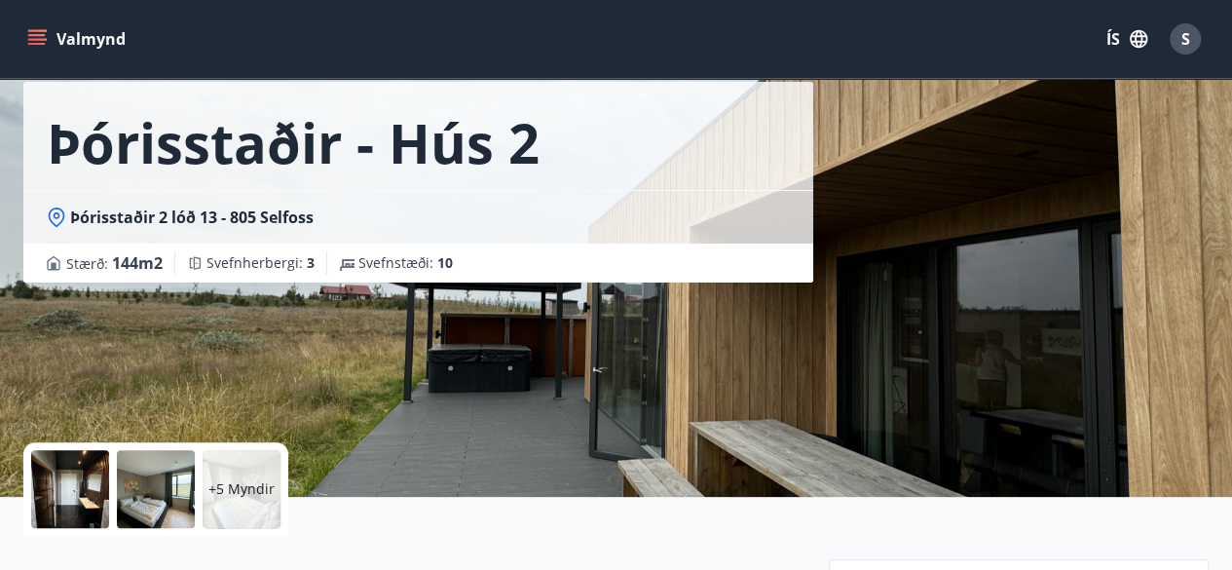
scroll to position [0, 0]
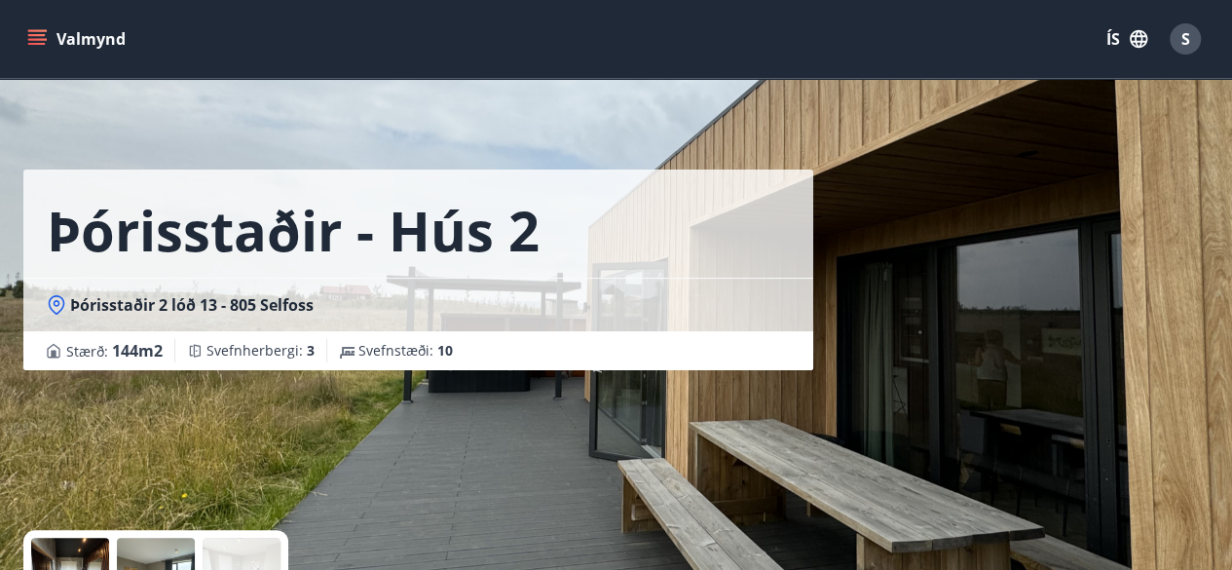
click at [53, 40] on button "Valmynd" at bounding box center [78, 38] width 110 height 35
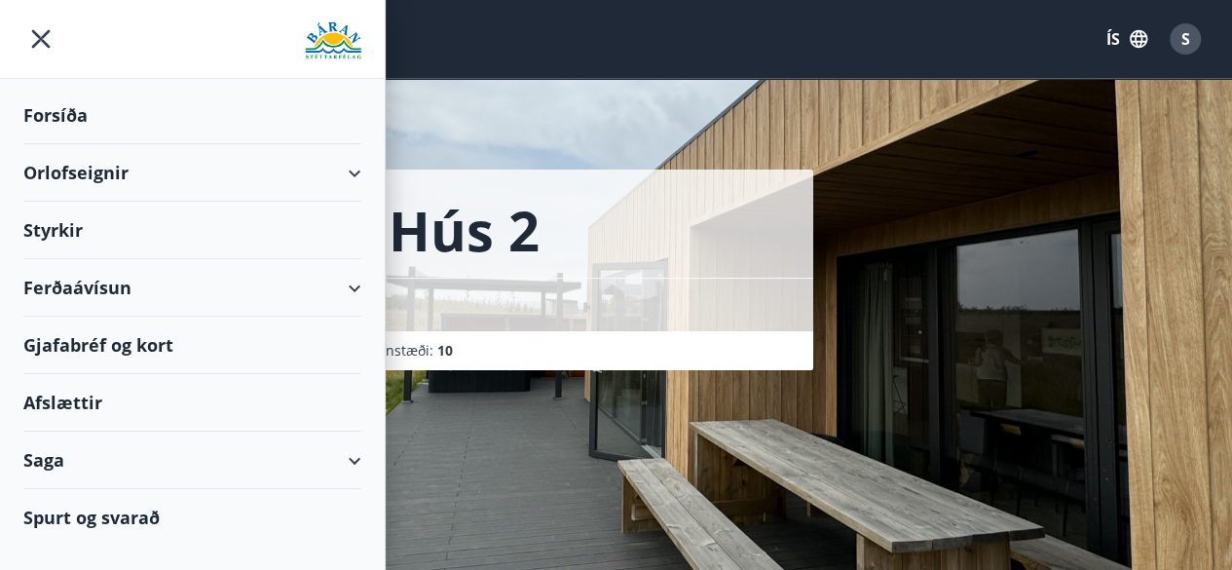
click at [349, 174] on div "Orlofseignir" at bounding box center [192, 172] width 338 height 57
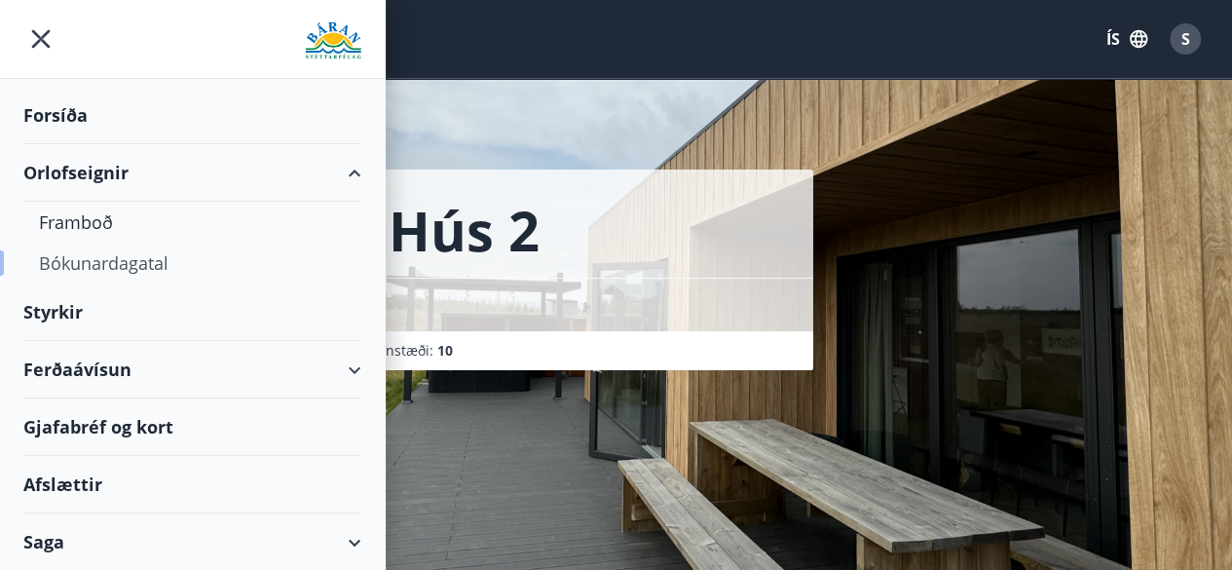
click at [73, 266] on div "Bókunardagatal" at bounding box center [192, 262] width 307 height 41
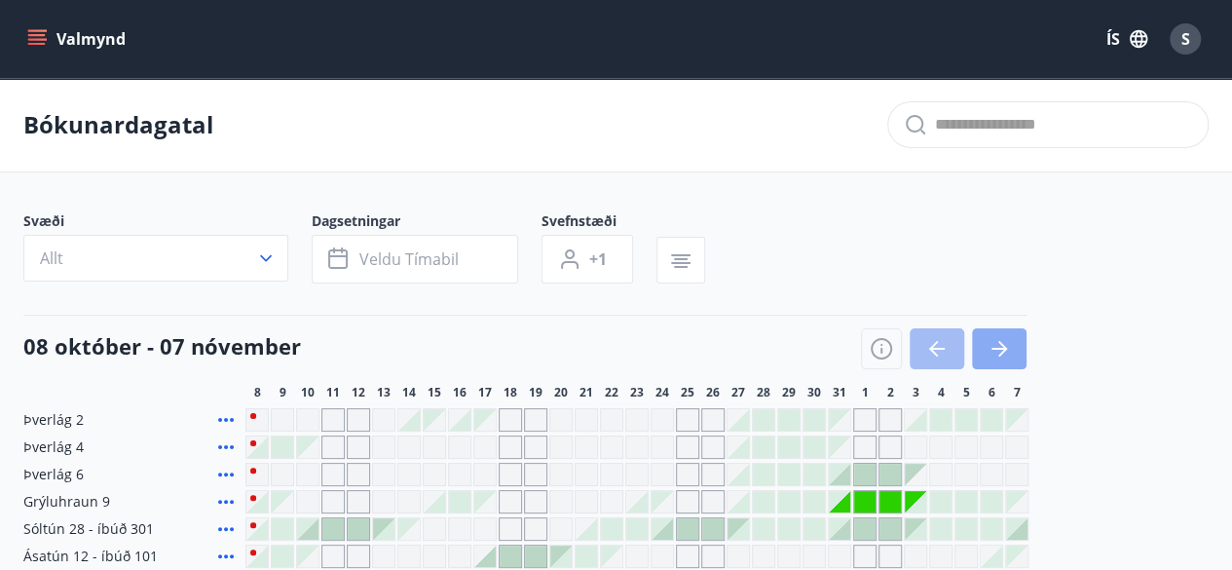
click at [988, 348] on icon "button" at bounding box center [998, 348] width 23 height 23
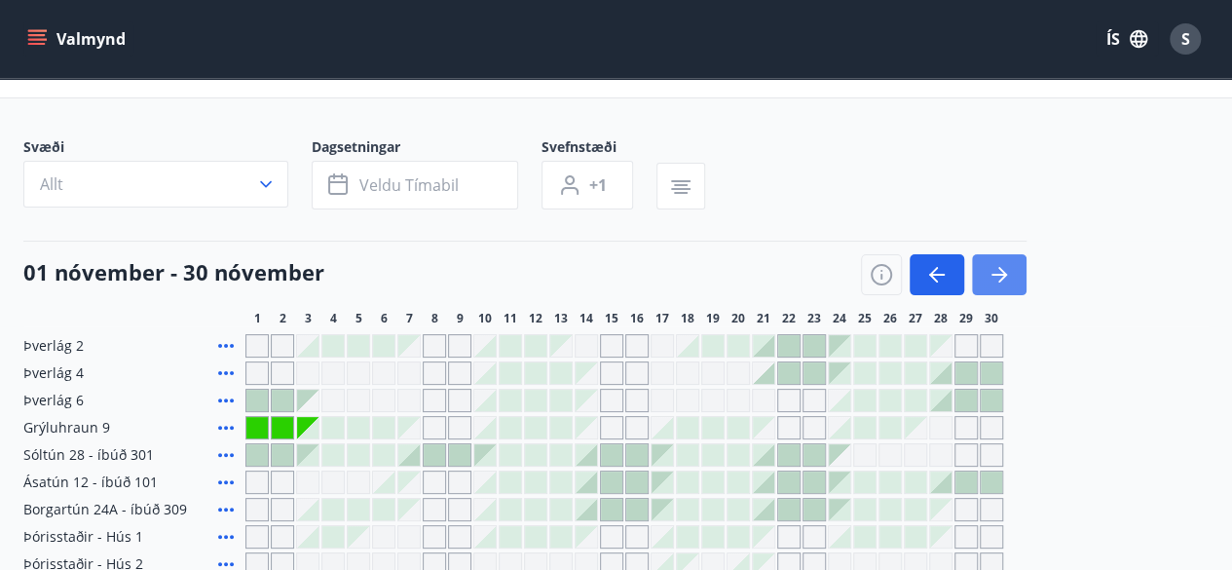
scroll to position [78, 0]
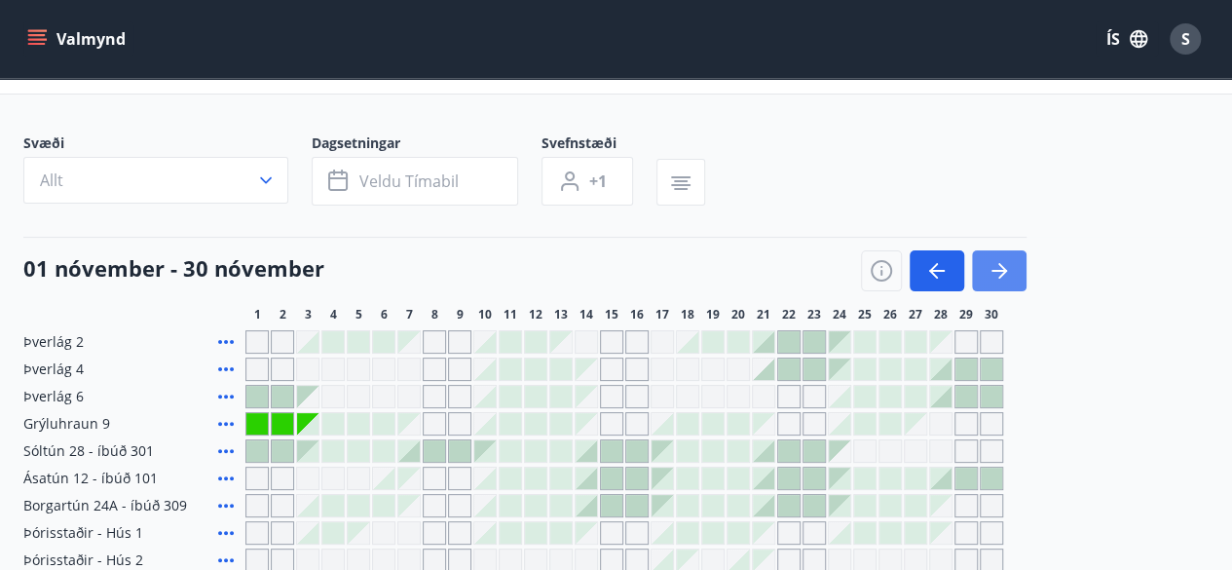
click at [1003, 270] on icon "button" at bounding box center [999, 271] width 16 height 2
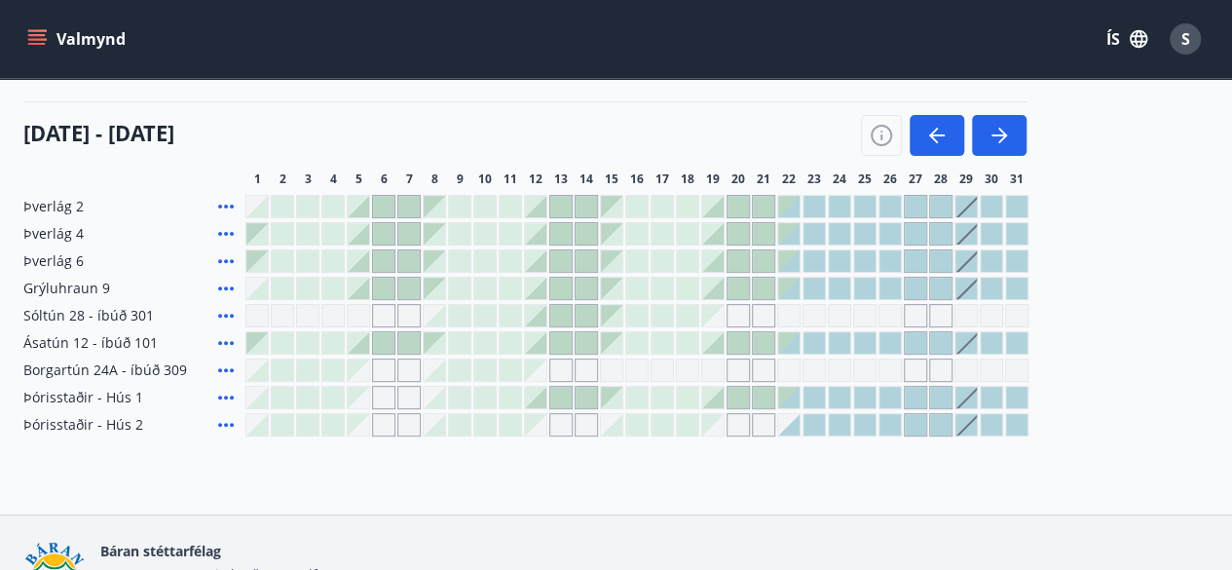
scroll to position [215, 0]
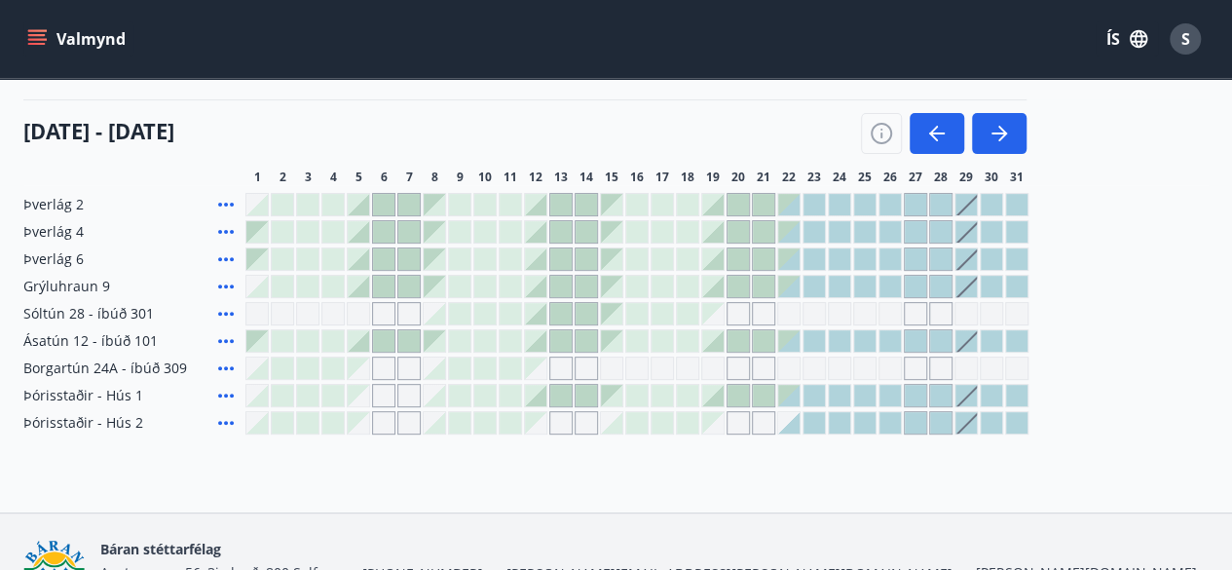
click at [792, 206] on div at bounding box center [788, 204] width 21 height 21
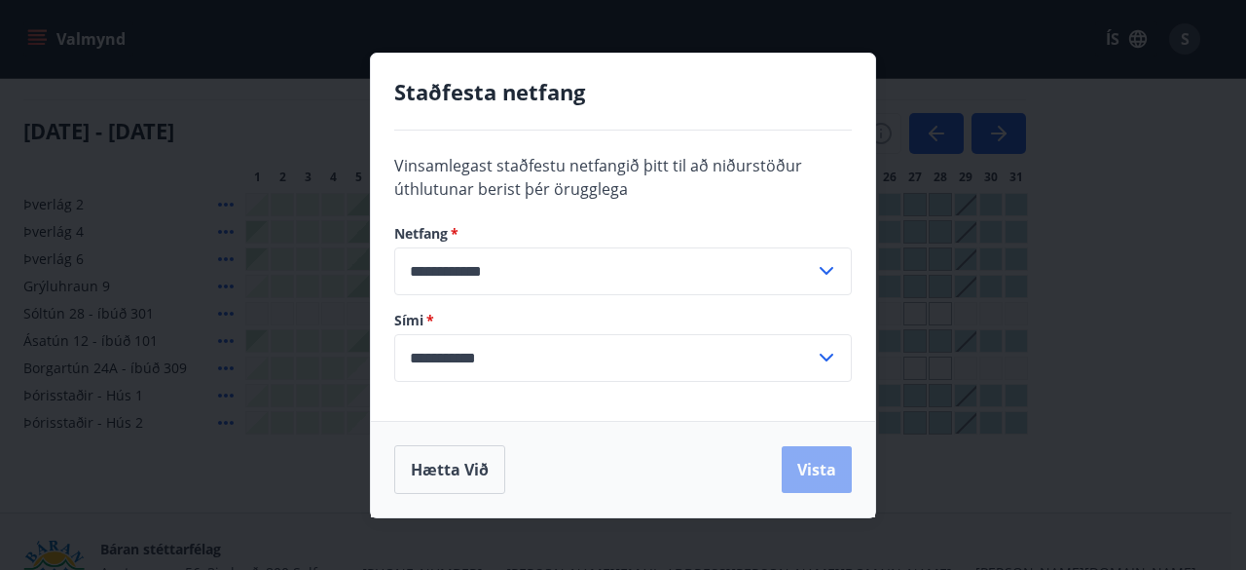
click at [810, 483] on button "Vista" at bounding box center [817, 469] width 70 height 47
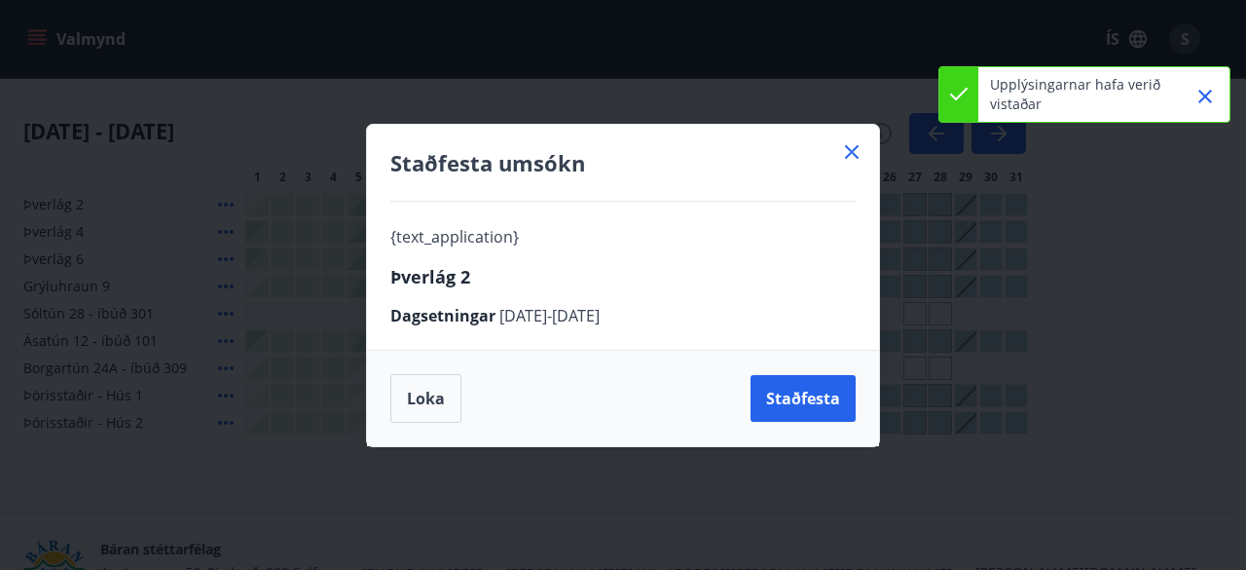
click at [1204, 89] on icon "Close" at bounding box center [1205, 96] width 23 height 23
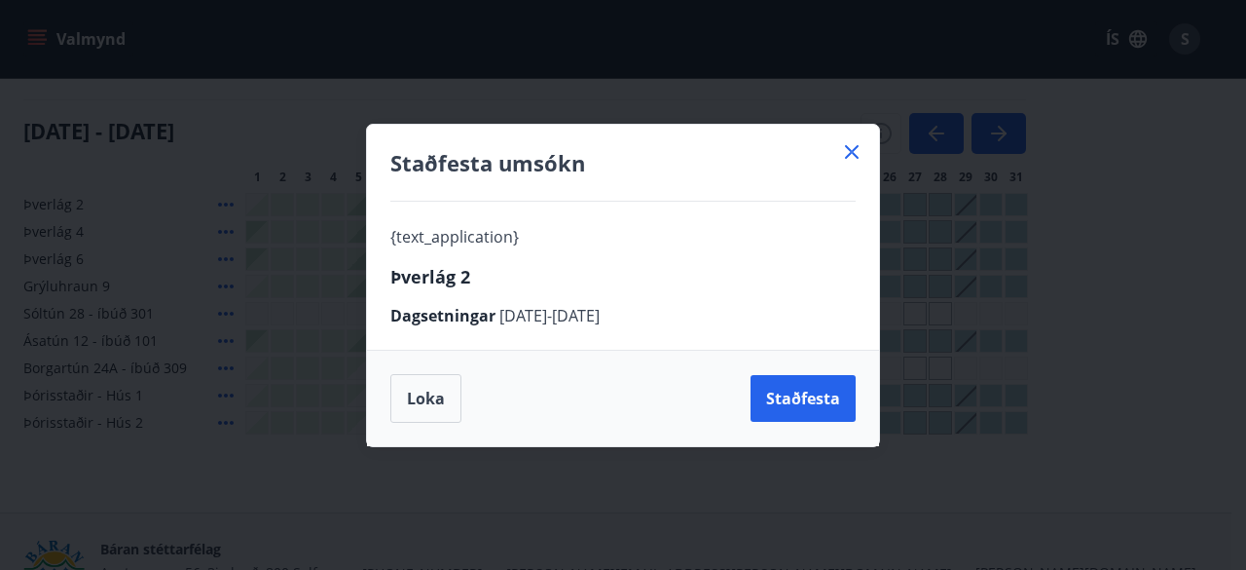
click at [861, 157] on icon at bounding box center [851, 151] width 23 height 23
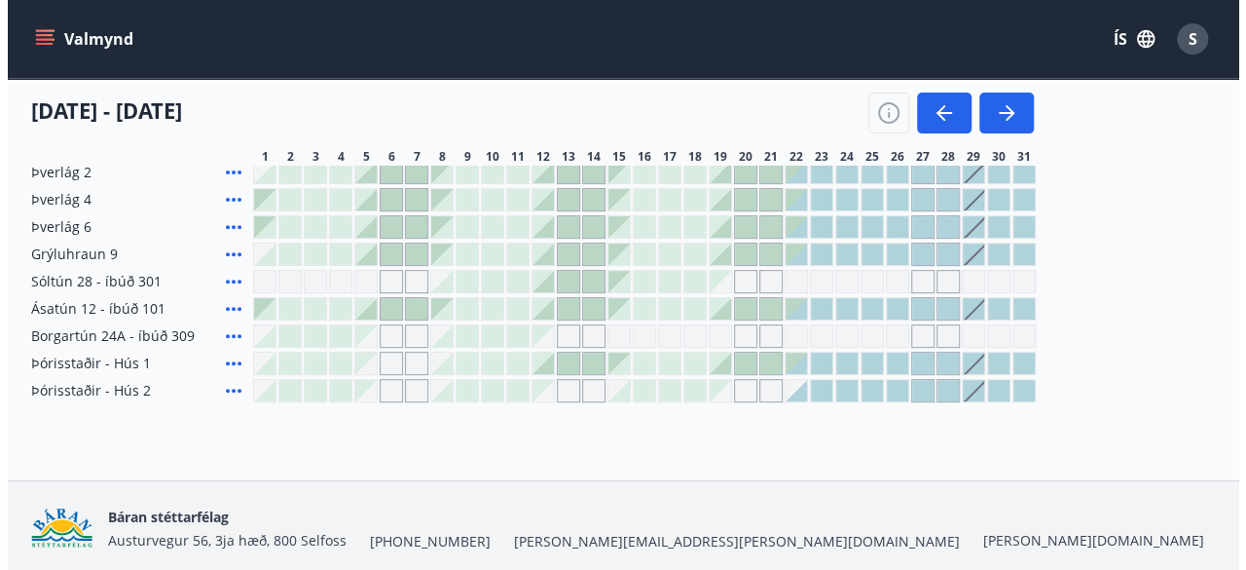
scroll to position [264, 0]
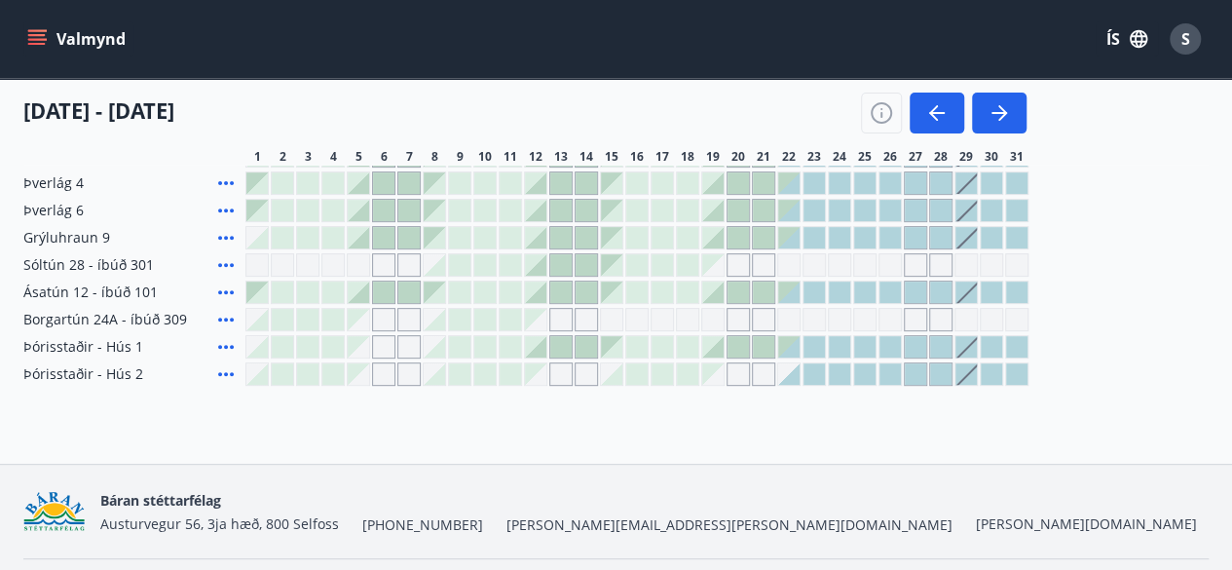
click at [794, 377] on div at bounding box center [788, 373] width 21 height 21
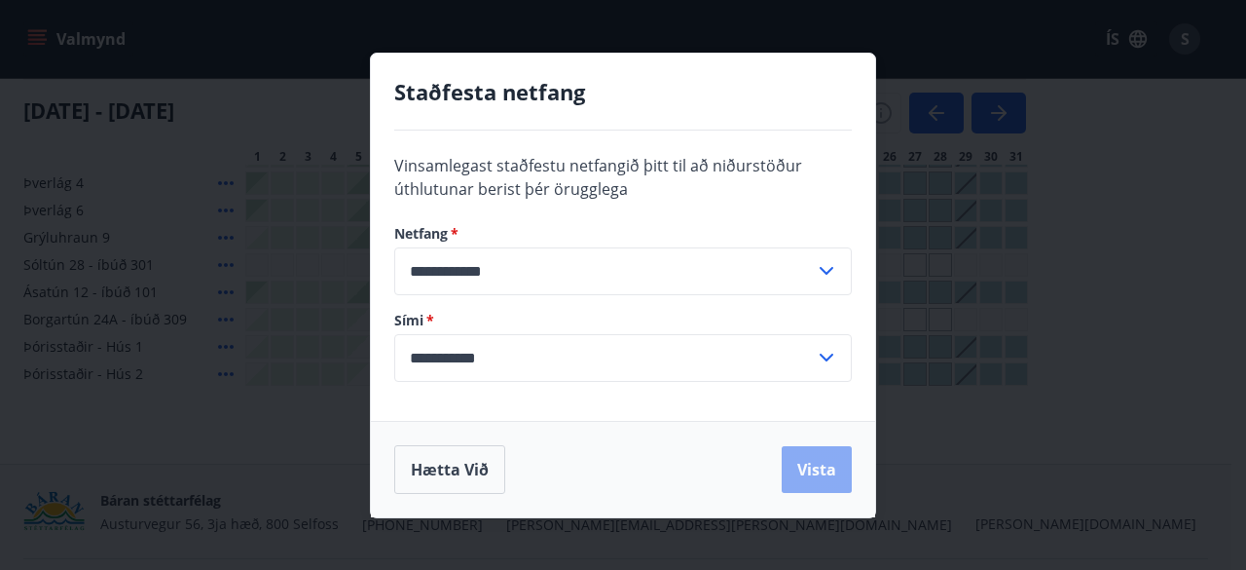
click at [822, 462] on button "Vista" at bounding box center [817, 469] width 70 height 47
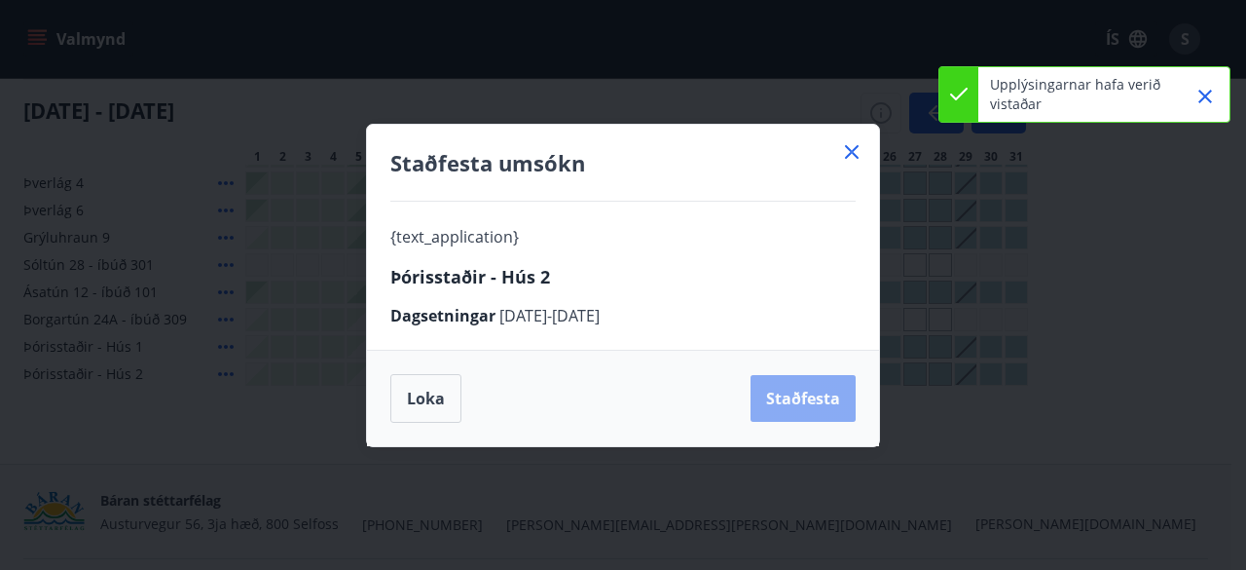
click at [792, 399] on button "Staðfesta" at bounding box center [803, 398] width 105 height 47
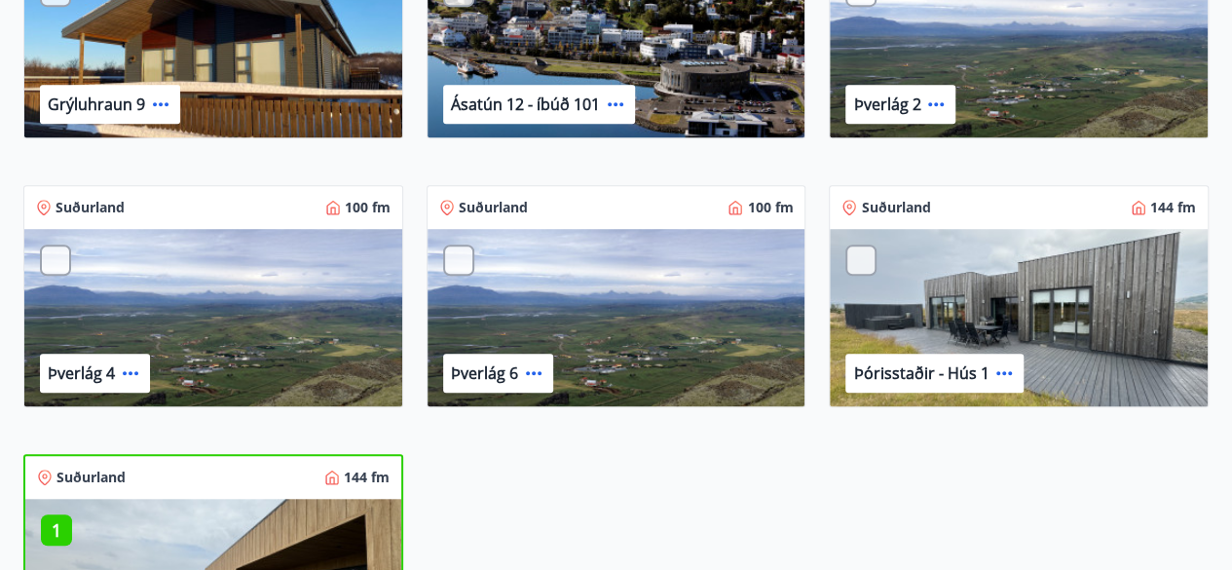
scroll to position [591, 0]
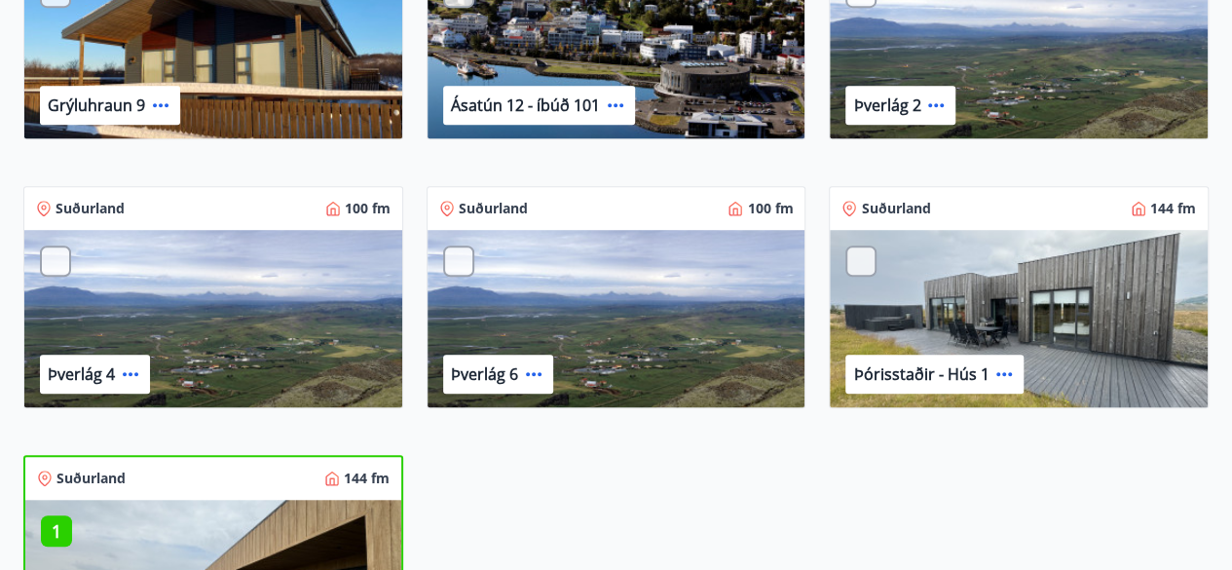
click at [861, 261] on div at bounding box center [860, 260] width 31 height 31
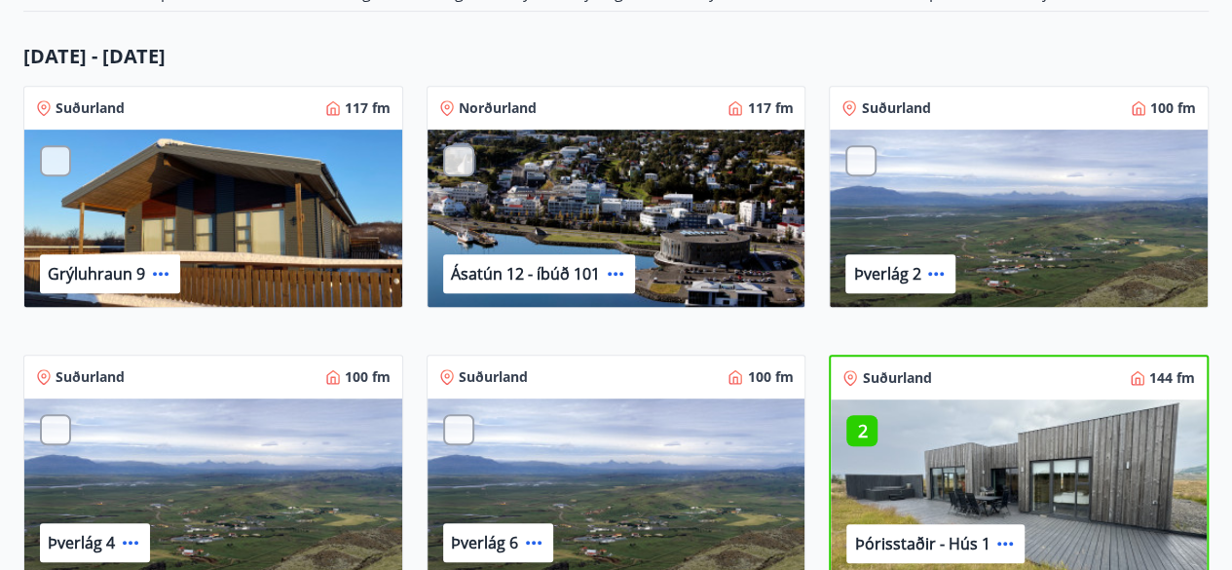
scroll to position [420, 0]
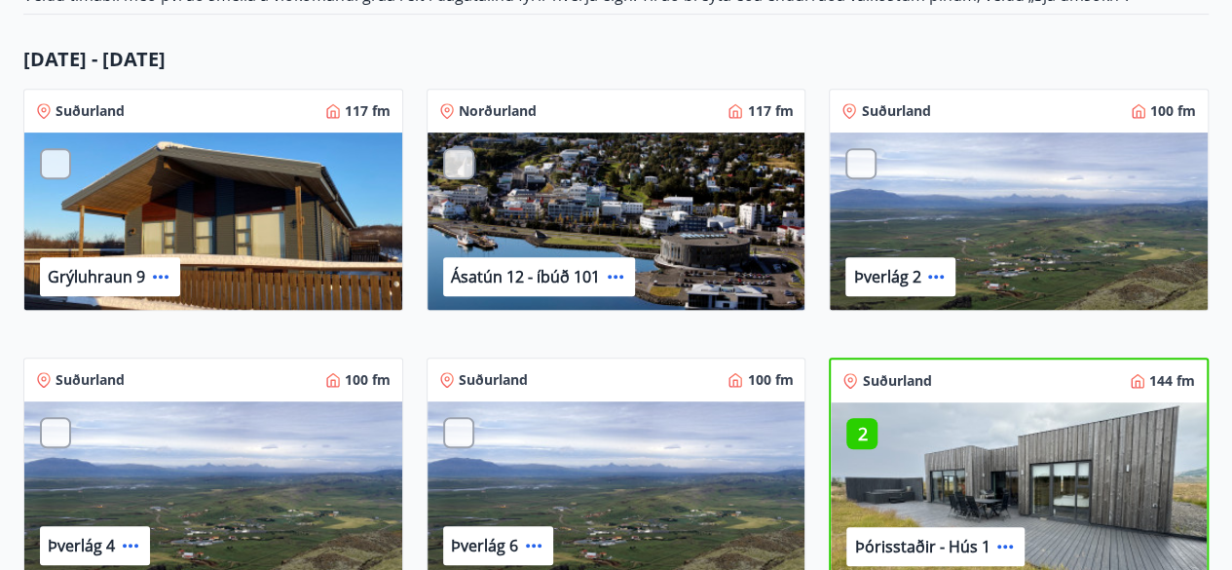
click at [53, 167] on div at bounding box center [55, 163] width 31 height 31
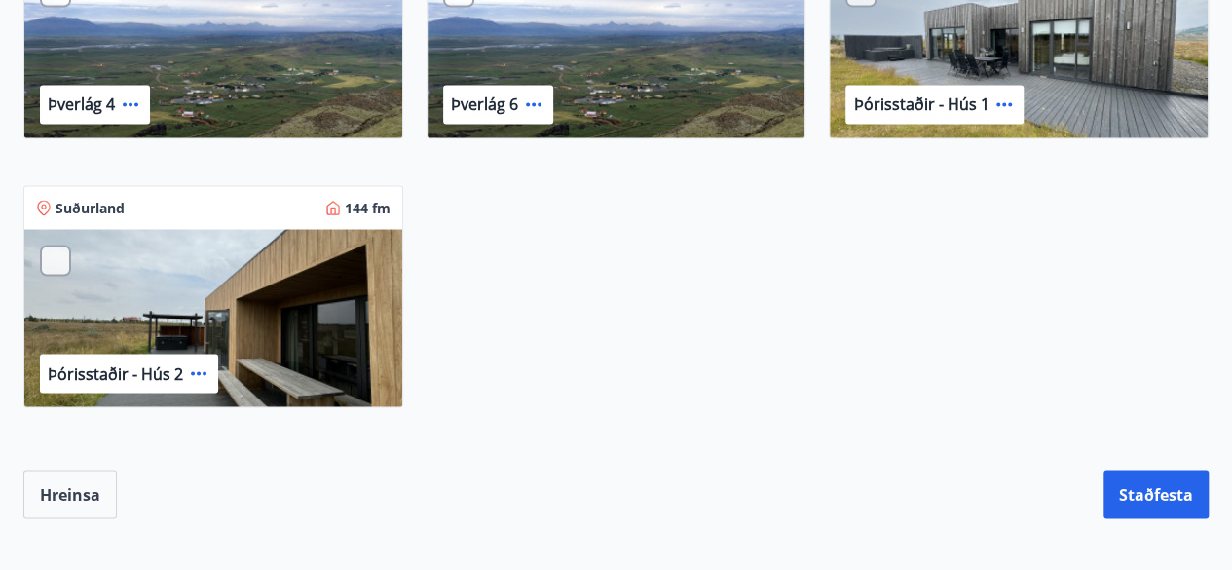
scroll to position [1718, 0]
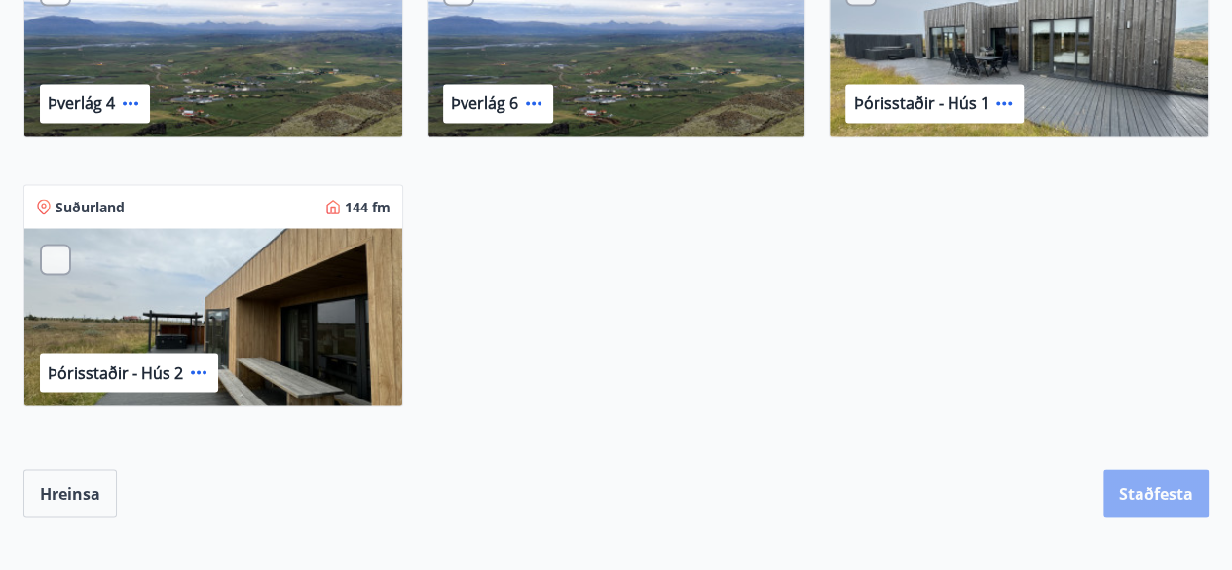
click at [1164, 496] on button "Staðfesta" at bounding box center [1155, 492] width 105 height 49
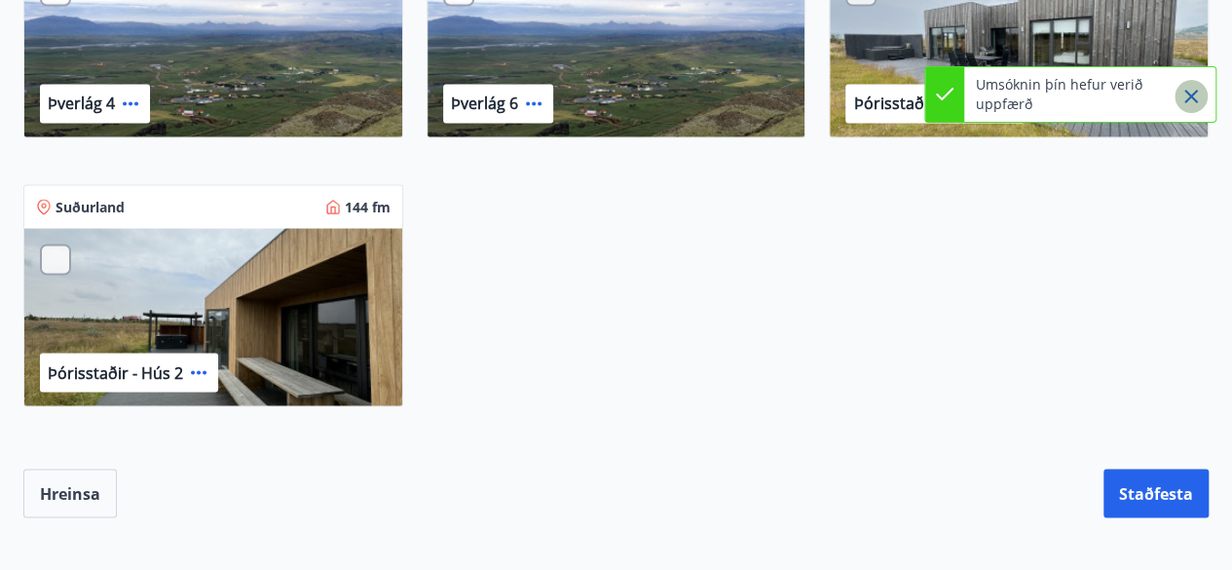
click at [1186, 97] on icon "Close" at bounding box center [1190, 96] width 23 height 23
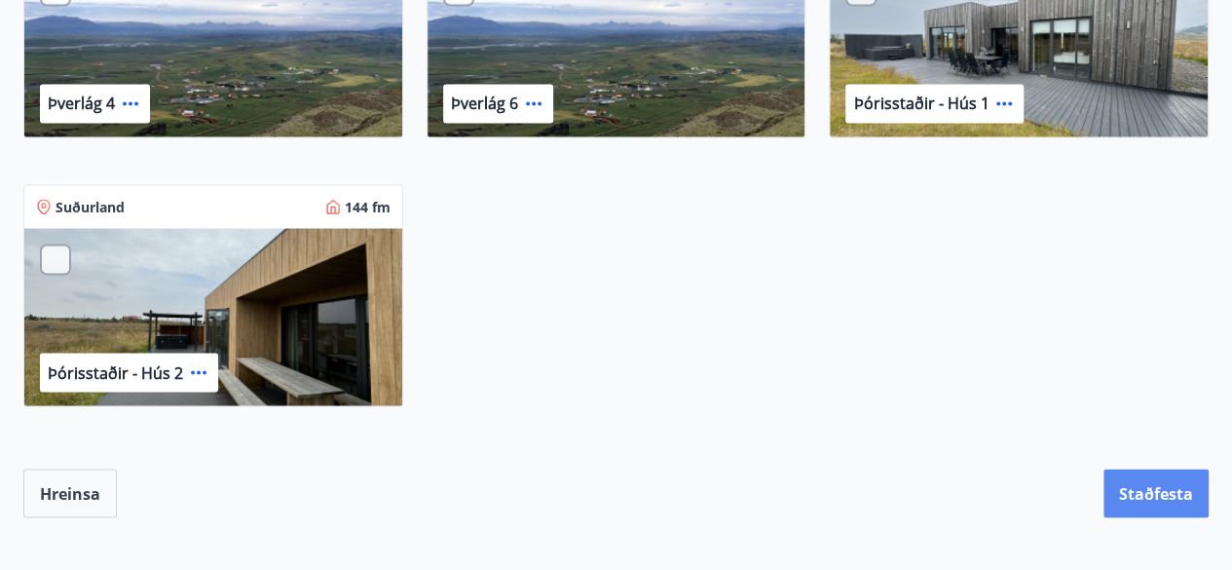
click at [1164, 509] on button "Staðfesta" at bounding box center [1155, 492] width 105 height 49
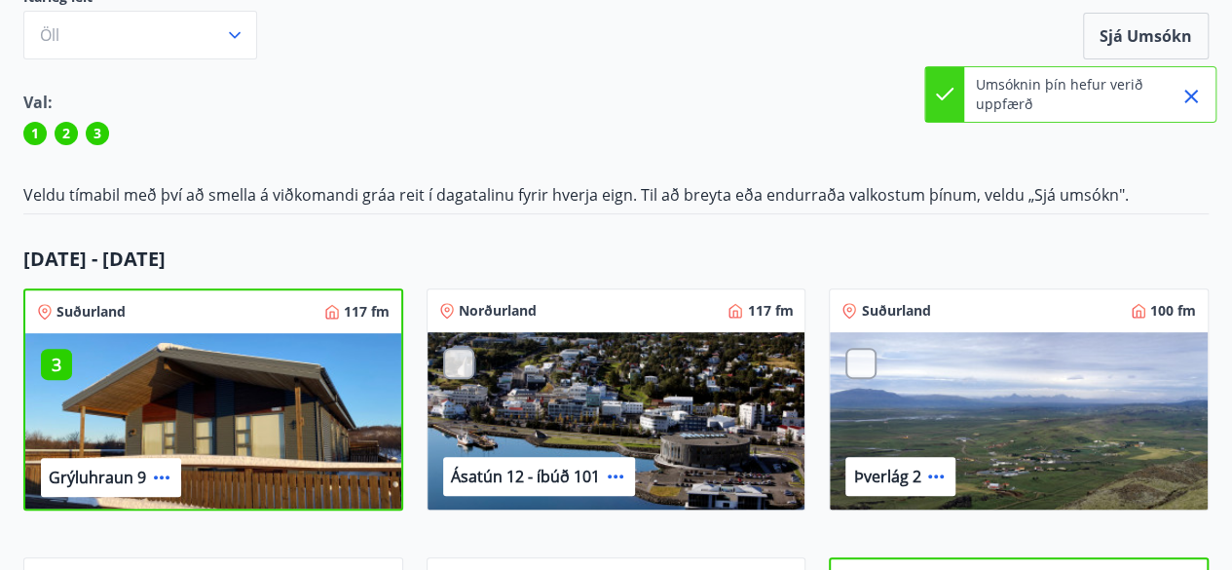
scroll to position [0, 0]
